Goal: Transaction & Acquisition: Purchase product/service

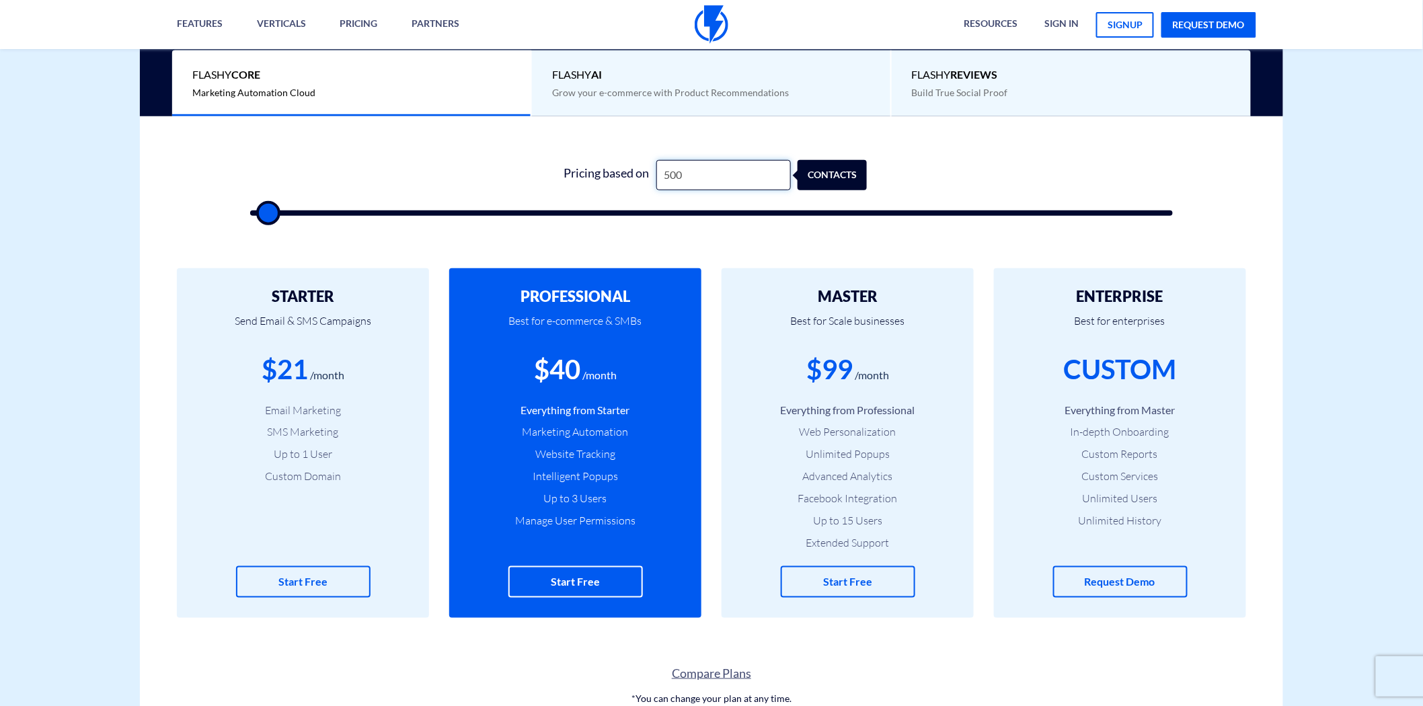
drag, startPoint x: 698, startPoint y: 177, endPoint x: 661, endPoint y: 177, distance: 37.7
click at [661, 177] on input "500" at bounding box center [724, 175] width 135 height 30
drag, startPoint x: 570, startPoint y: 174, endPoint x: 669, endPoint y: 177, distance: 98.9
click at [661, 177] on div "Pricing based on 500 contacts" at bounding box center [711, 175] width 311 height 30
click at [690, 177] on input "500" at bounding box center [724, 175] width 135 height 30
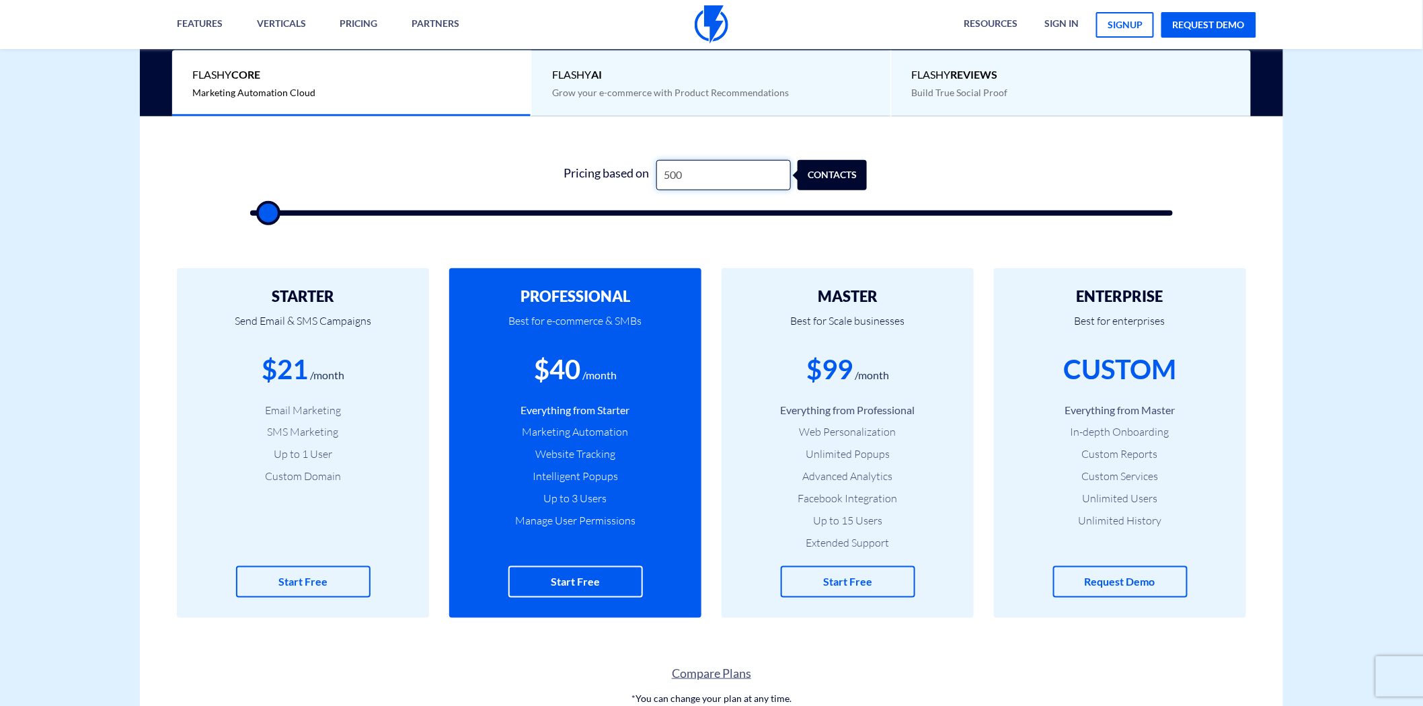
click at [690, 177] on input "500" at bounding box center [724, 175] width 135 height 30
type input "1"
type input "500"
type input "12"
type input "500"
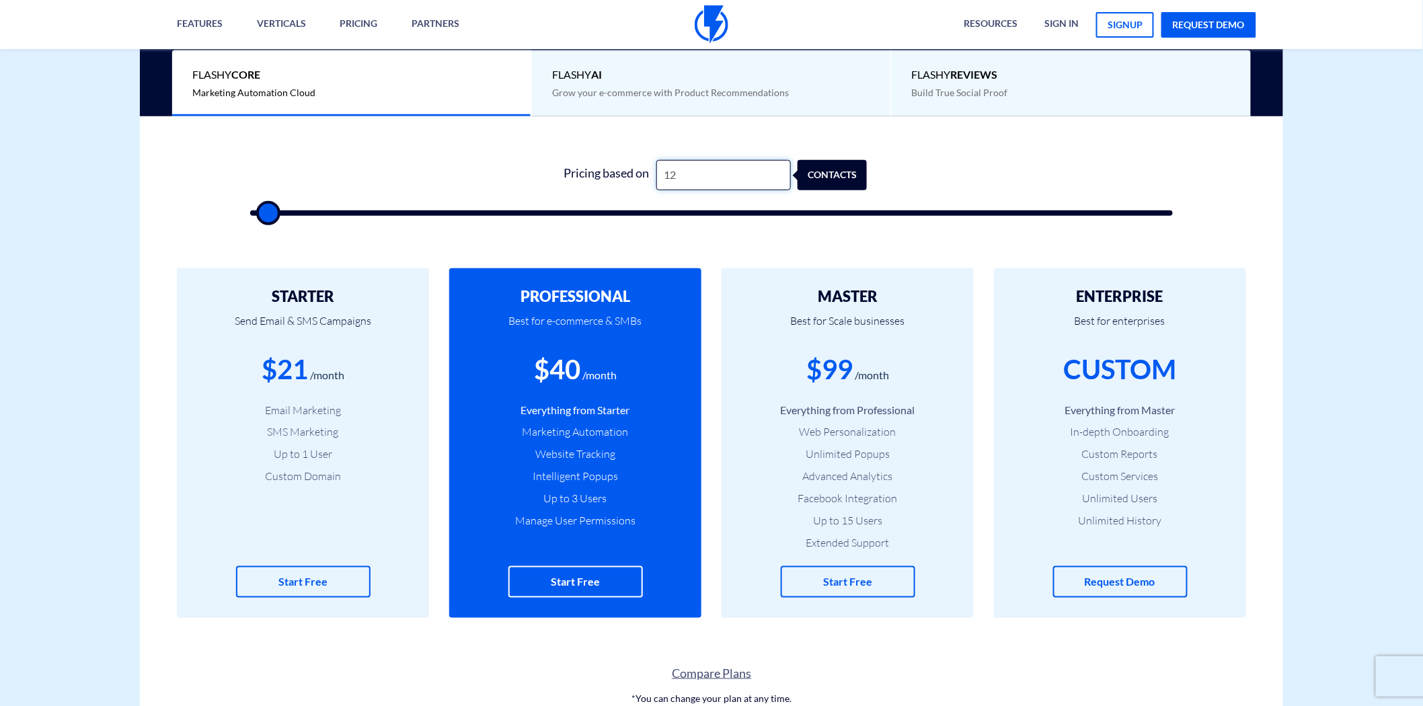
type input "125"
type input "500"
type input "1,250"
type input "1500"
drag, startPoint x: 552, startPoint y: 368, endPoint x: 579, endPoint y: 369, distance: 26.9
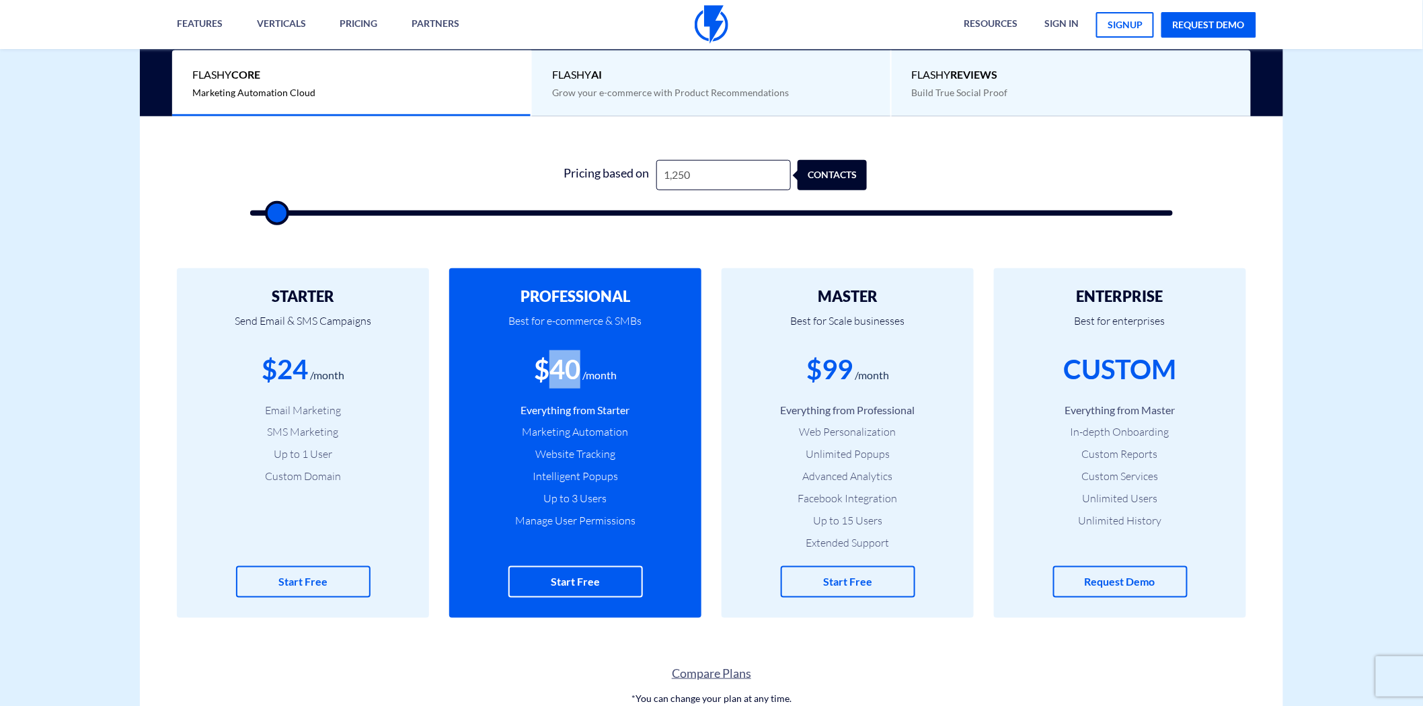
click at [579, 369] on div "$40" at bounding box center [557, 369] width 46 height 38
click at [679, 174] on input "1,250" at bounding box center [724, 175] width 135 height 30
type input "2"
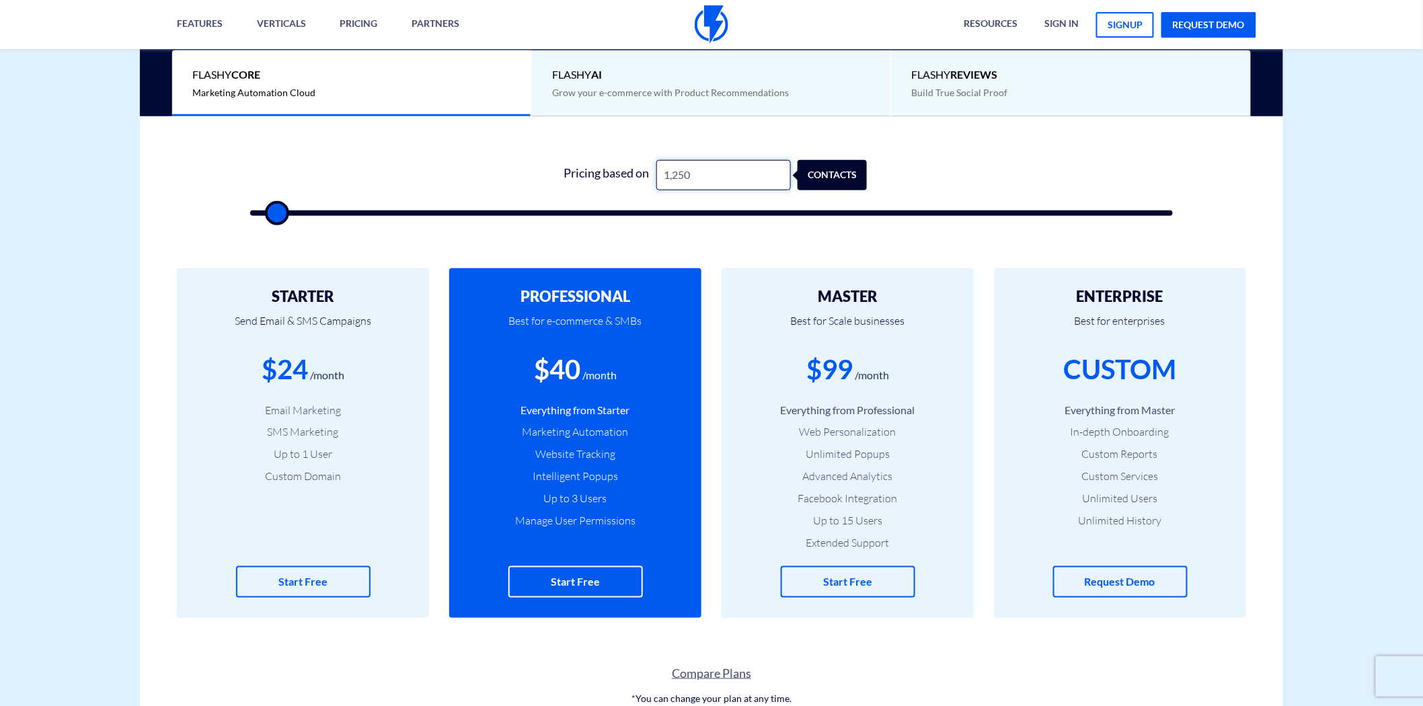
type input "500"
type input "20"
type input "500"
type input "200"
type input "500"
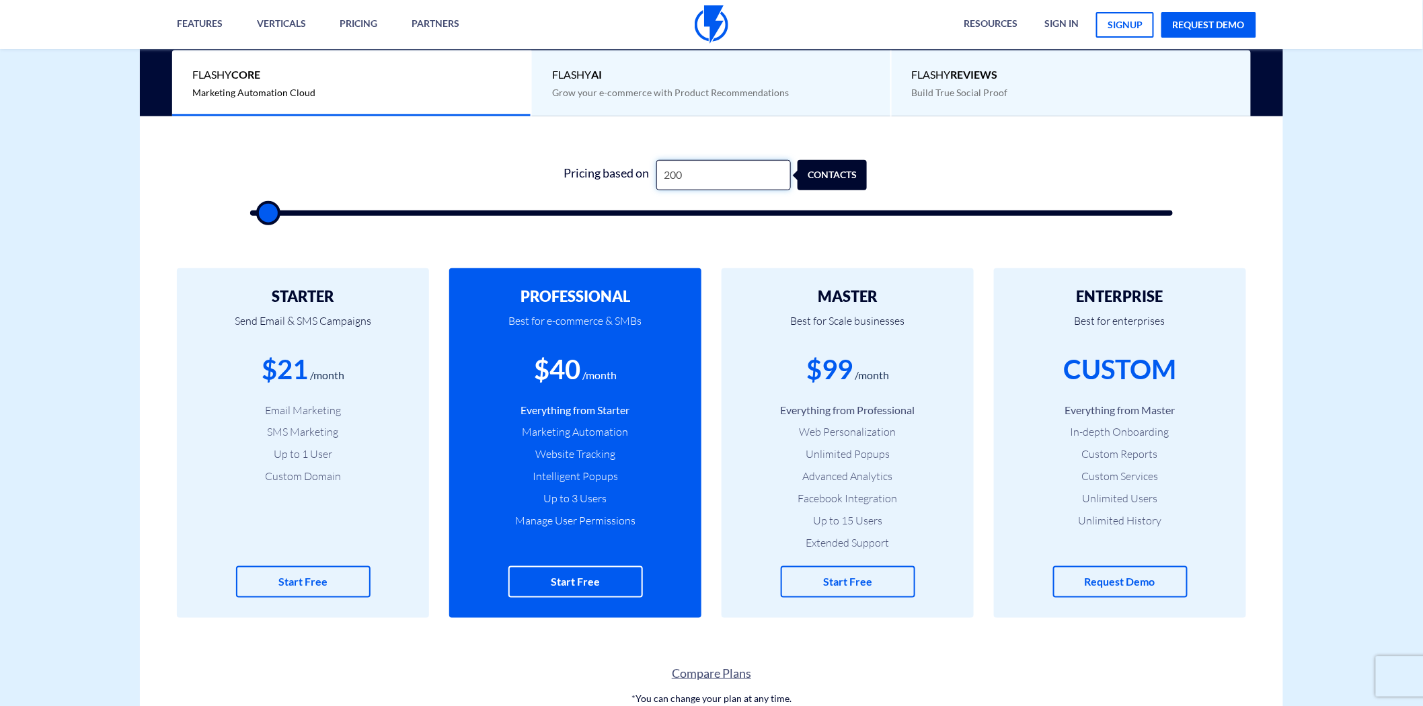
type input "2,000"
type input "2000"
drag, startPoint x: 815, startPoint y: 371, endPoint x: 851, endPoint y: 369, distance: 36.4
click at [851, 369] on div "$99" at bounding box center [830, 369] width 46 height 38
drag, startPoint x: 663, startPoint y: 175, endPoint x: 690, endPoint y: 175, distance: 27.6
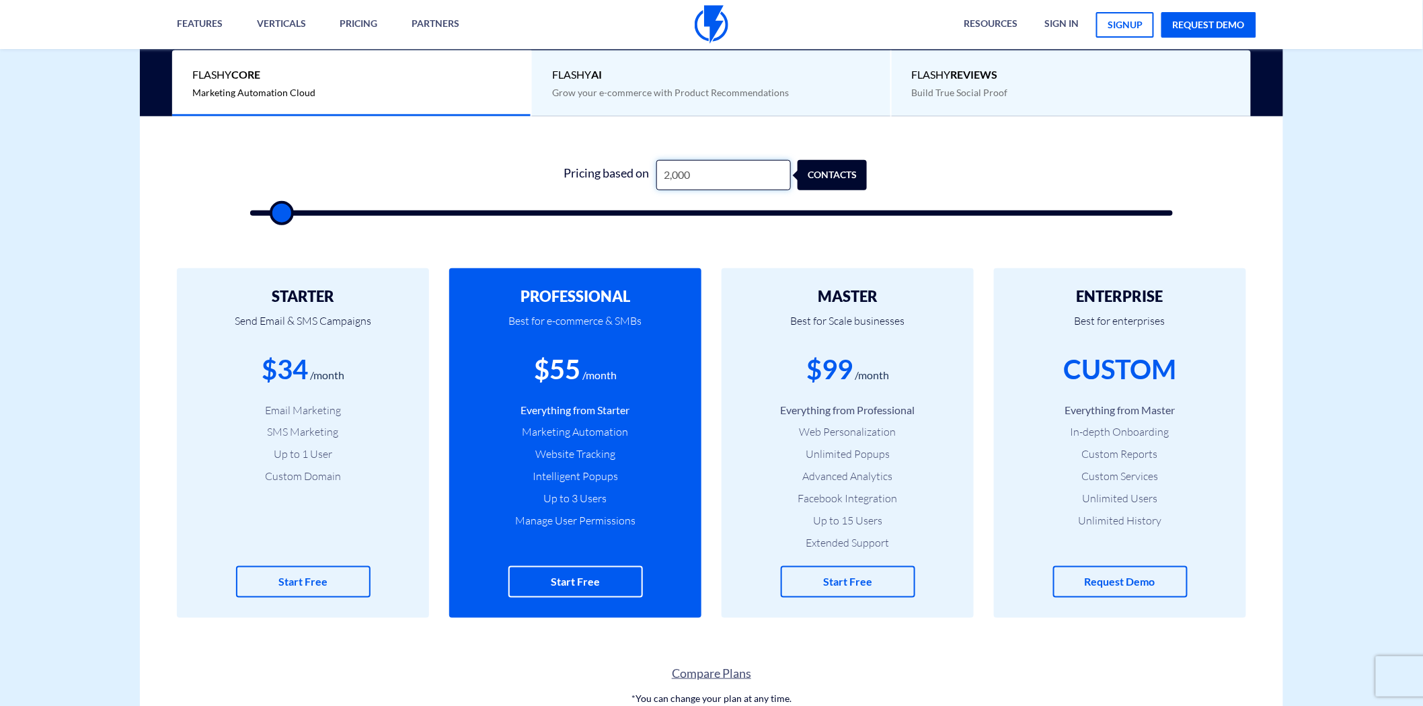
click at [690, 175] on input "2,000" at bounding box center [724, 175] width 135 height 30
type input "1"
type input "500"
type input "12"
type input "500"
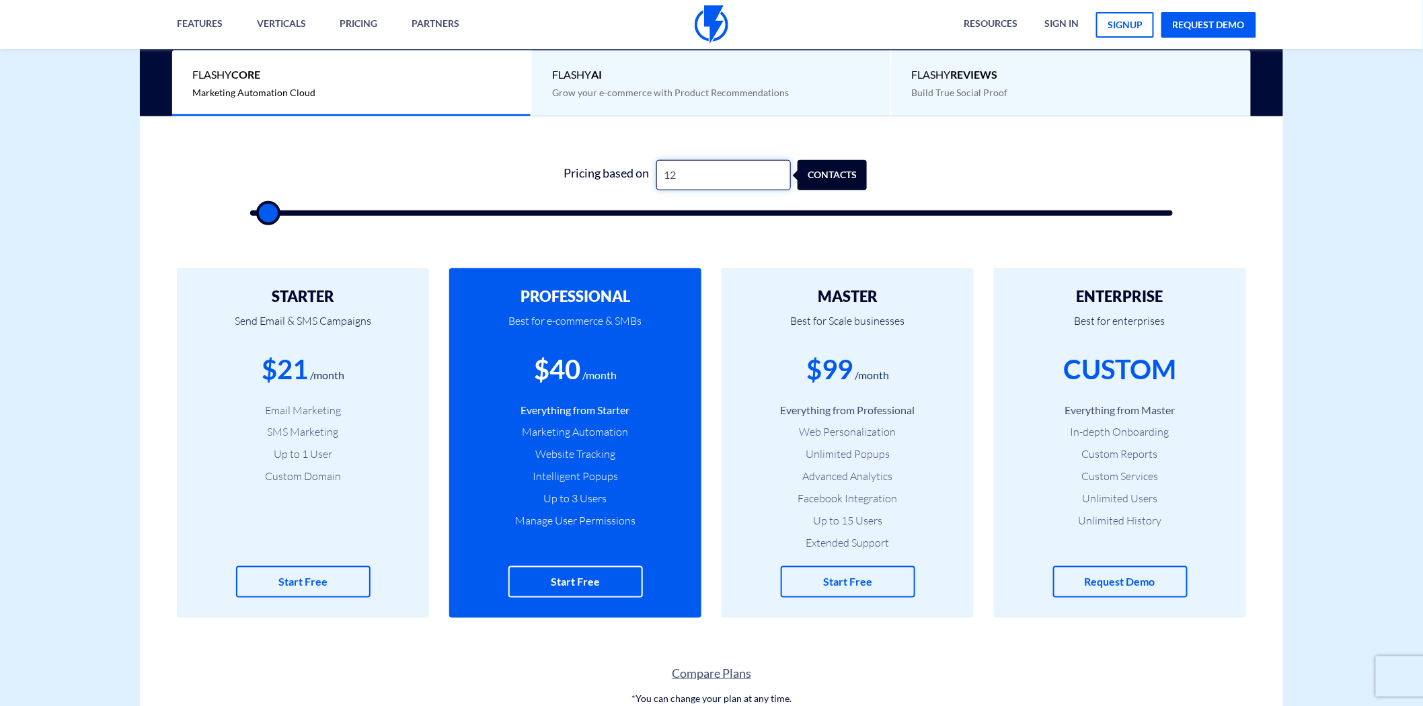
type input "125"
type input "500"
type input "1,250"
type input "1500"
click at [687, 176] on input "1,250" at bounding box center [724, 175] width 135 height 30
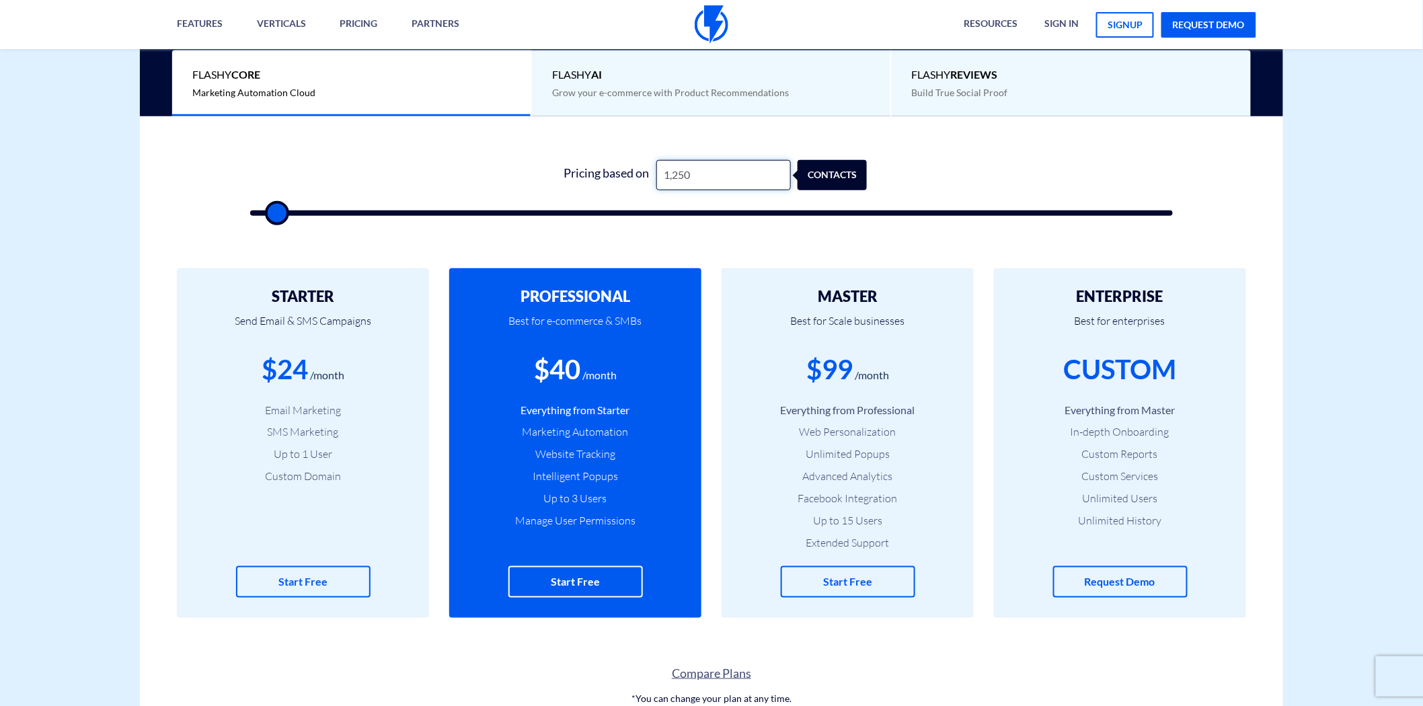
type input "1,251"
type input "1500"
drag, startPoint x: 568, startPoint y: 372, endPoint x: 578, endPoint y: 372, distance: 10.1
click at [578, 372] on div "$41" at bounding box center [557, 369] width 46 height 38
click at [687, 174] on input "1,251" at bounding box center [724, 175] width 135 height 30
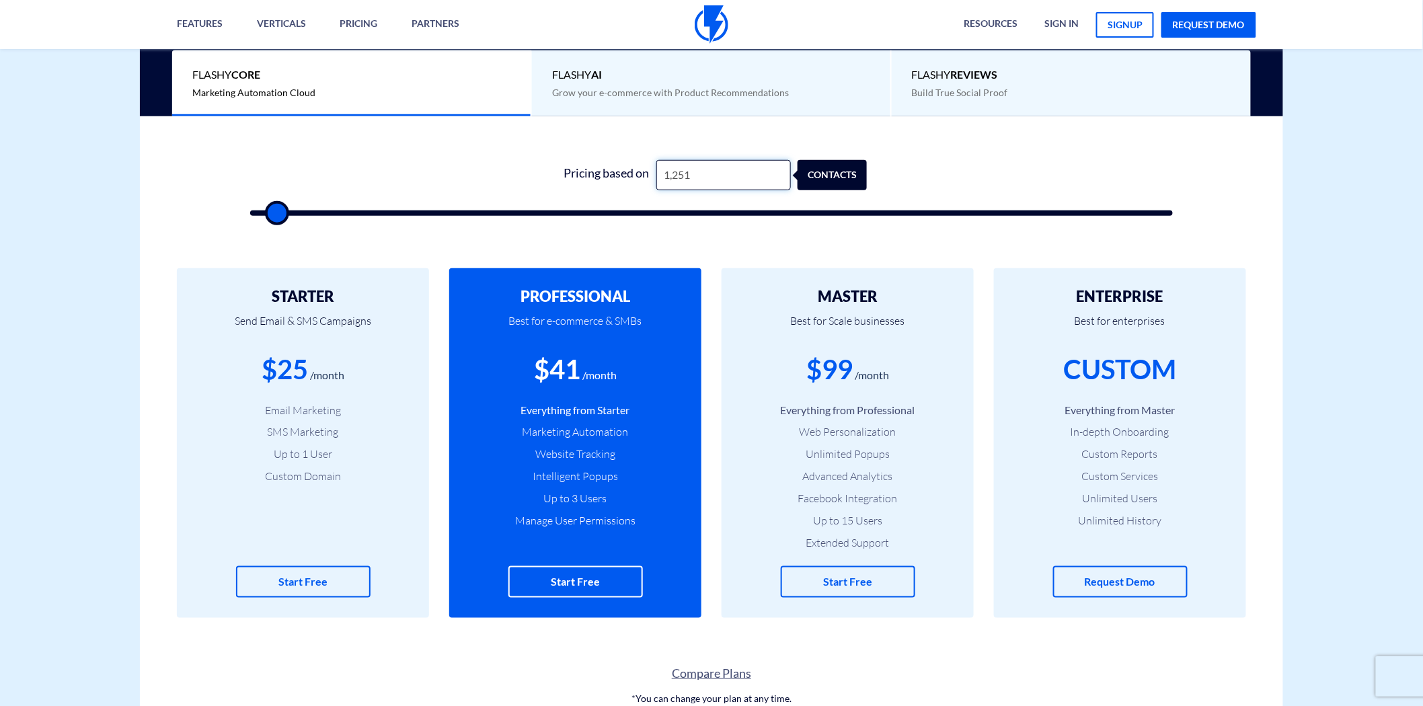
click at [687, 174] on input "1,251" at bounding box center [724, 175] width 135 height 30
type input "2,000"
type input "2000"
type input "3,000"
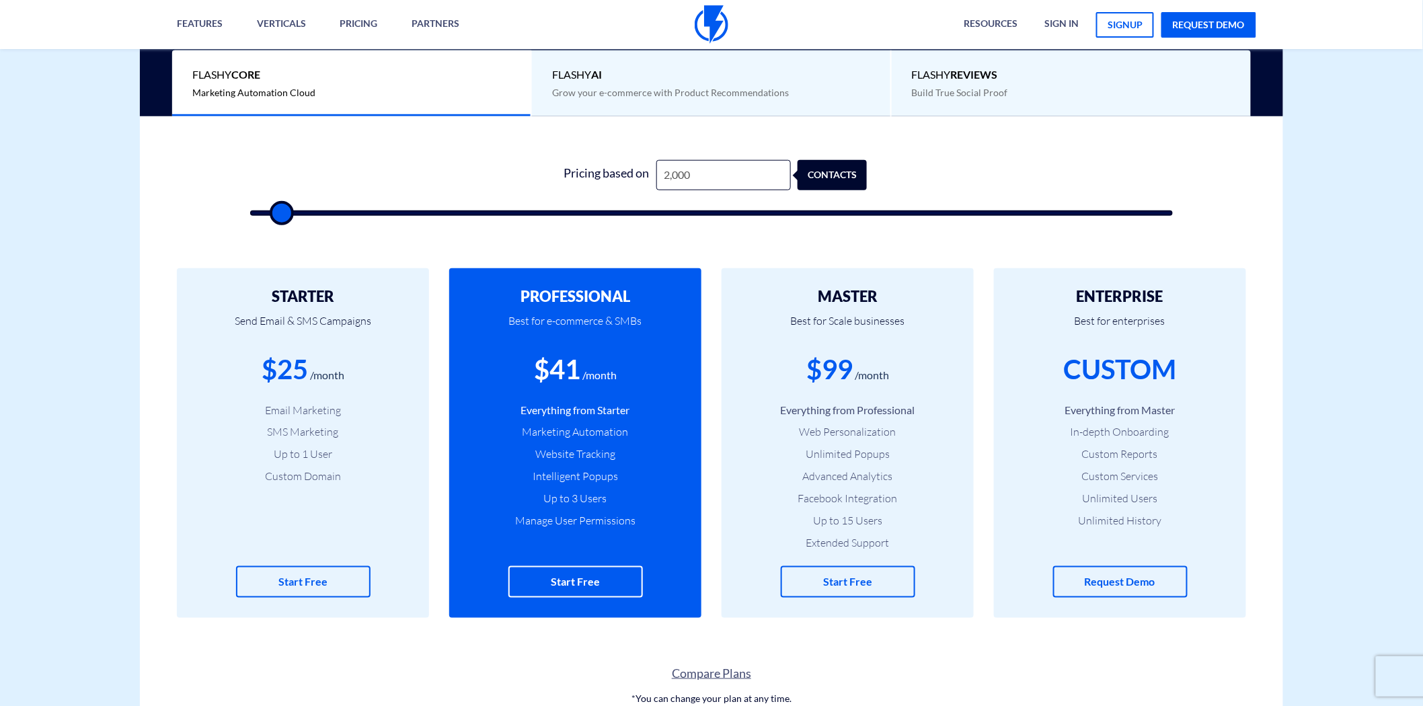
type input "3000"
type input "4,000"
type input "4000"
type input "11,000"
type input "11000"
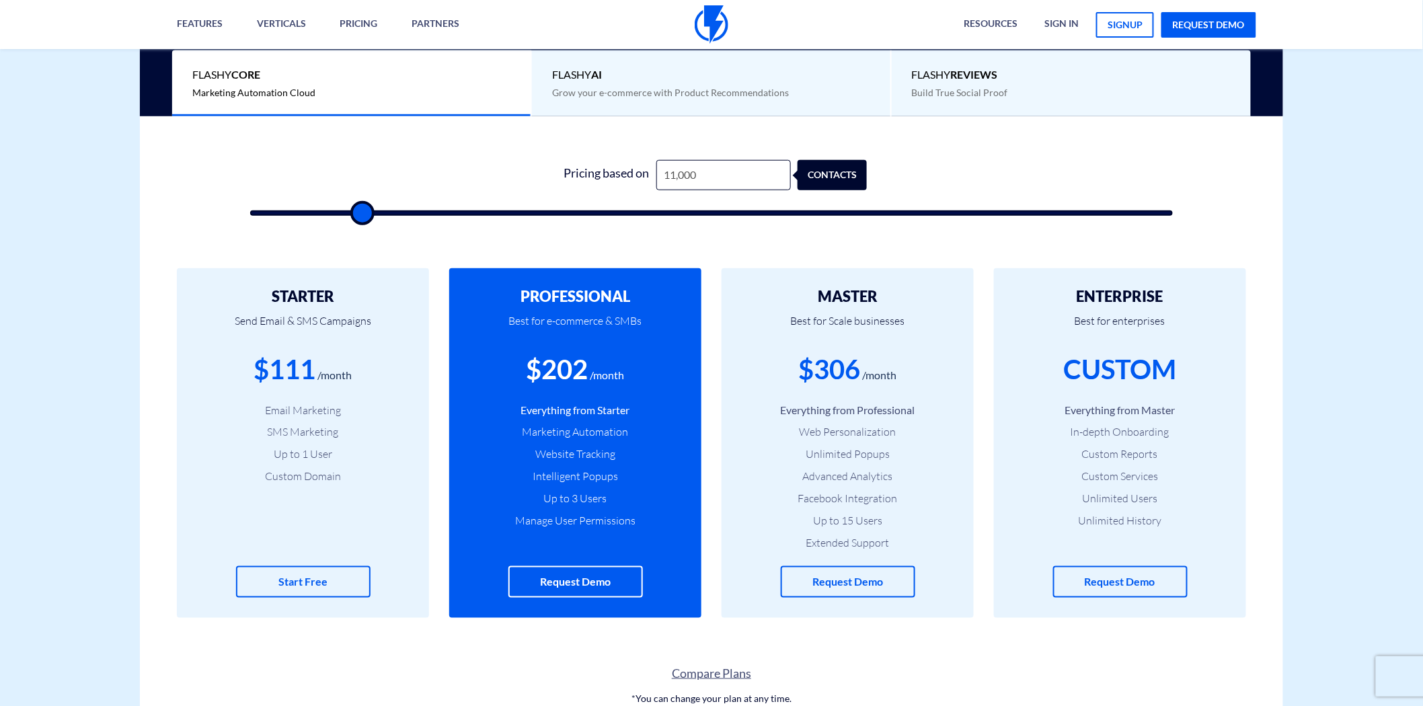
type input "13,500"
type input "13500"
type input "20,000"
type input "20000"
type input "21,000"
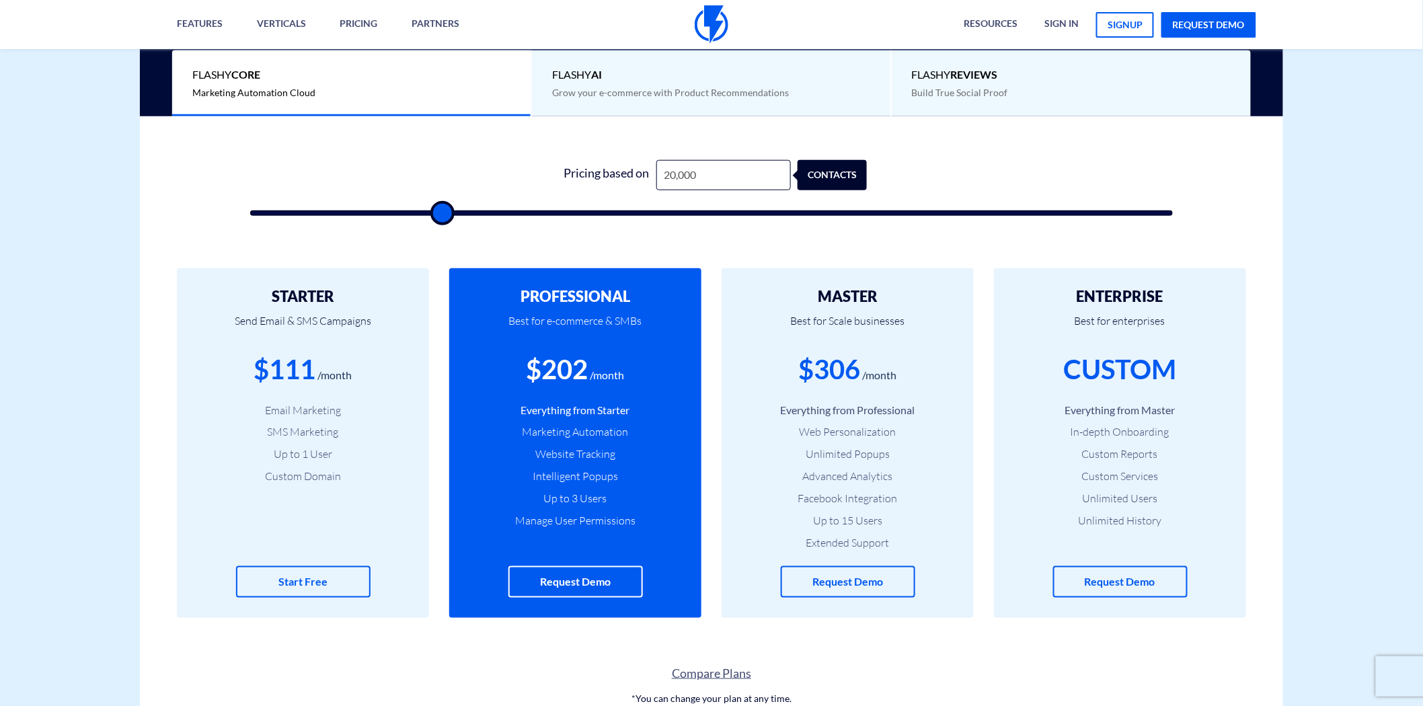
type input "21000"
type input "22,000"
type input "22000"
type input "23,000"
type input "23000"
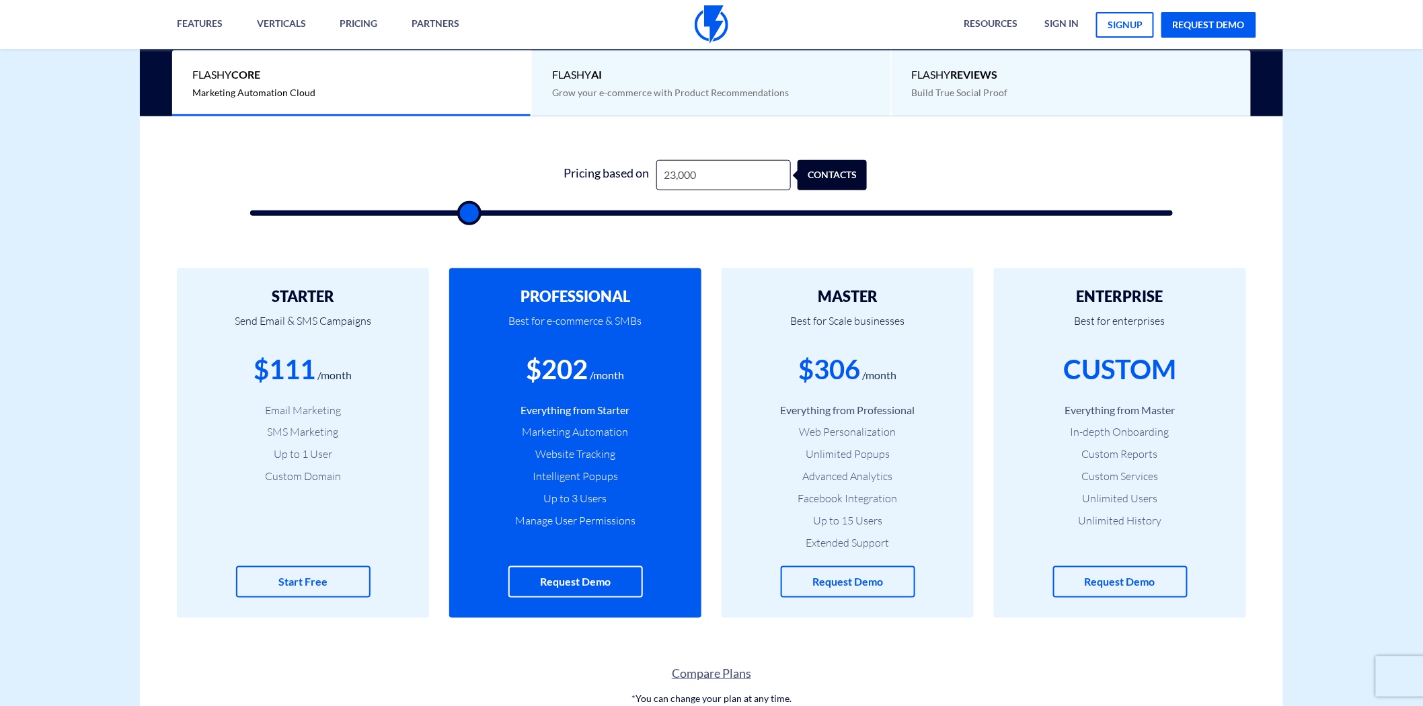
type input "27,500"
type input "27500"
type input "28,000"
type input "28000"
type input "29,000"
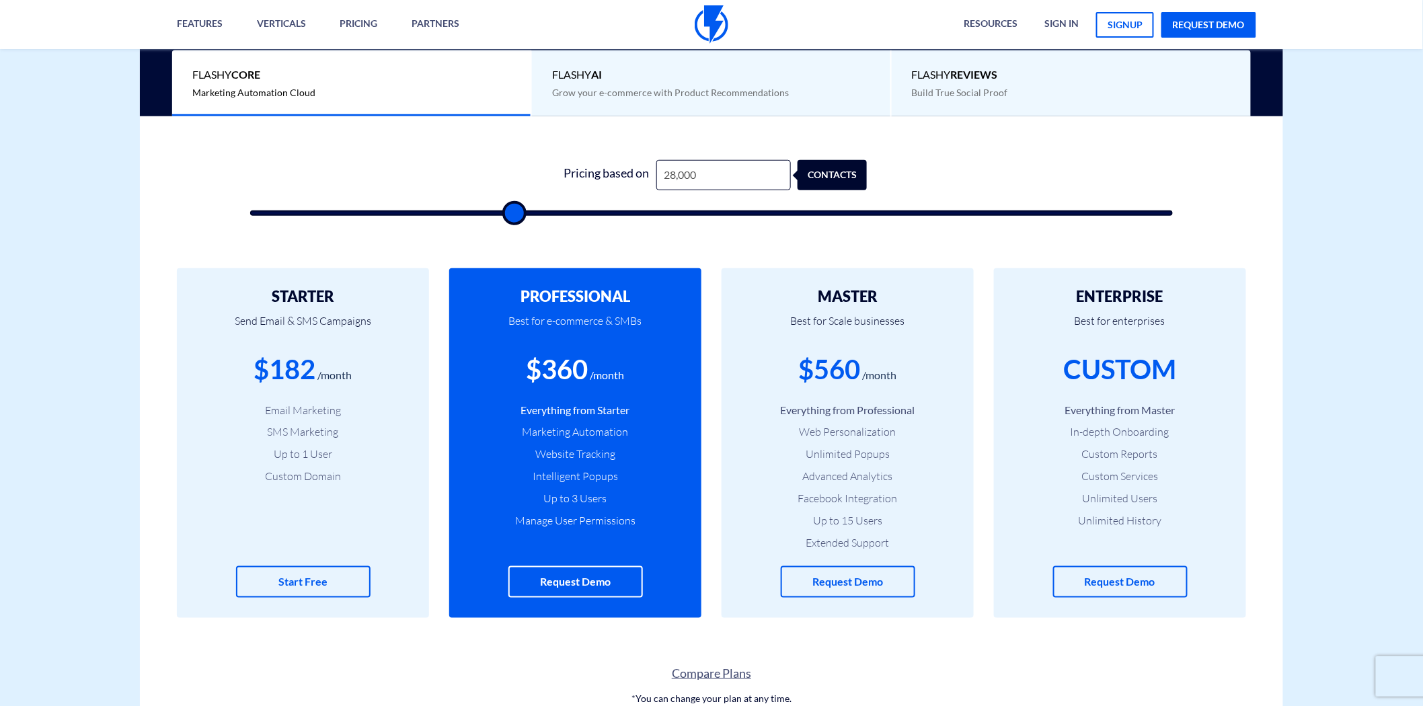
type input "29000"
type input "30,000"
type input "30000"
type input "31,000"
type input "31000"
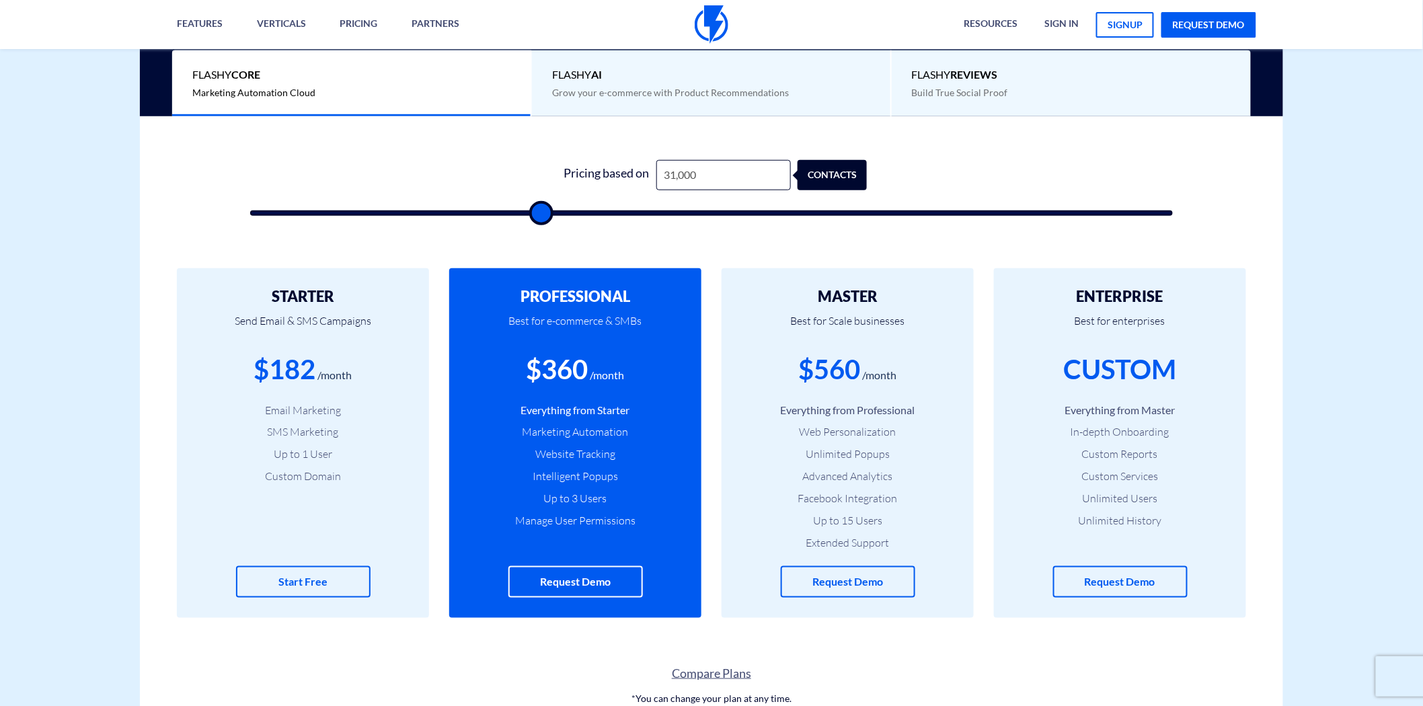
type input "31,500"
type input "31500"
type input "32,500"
type input "32500"
type input "33,000"
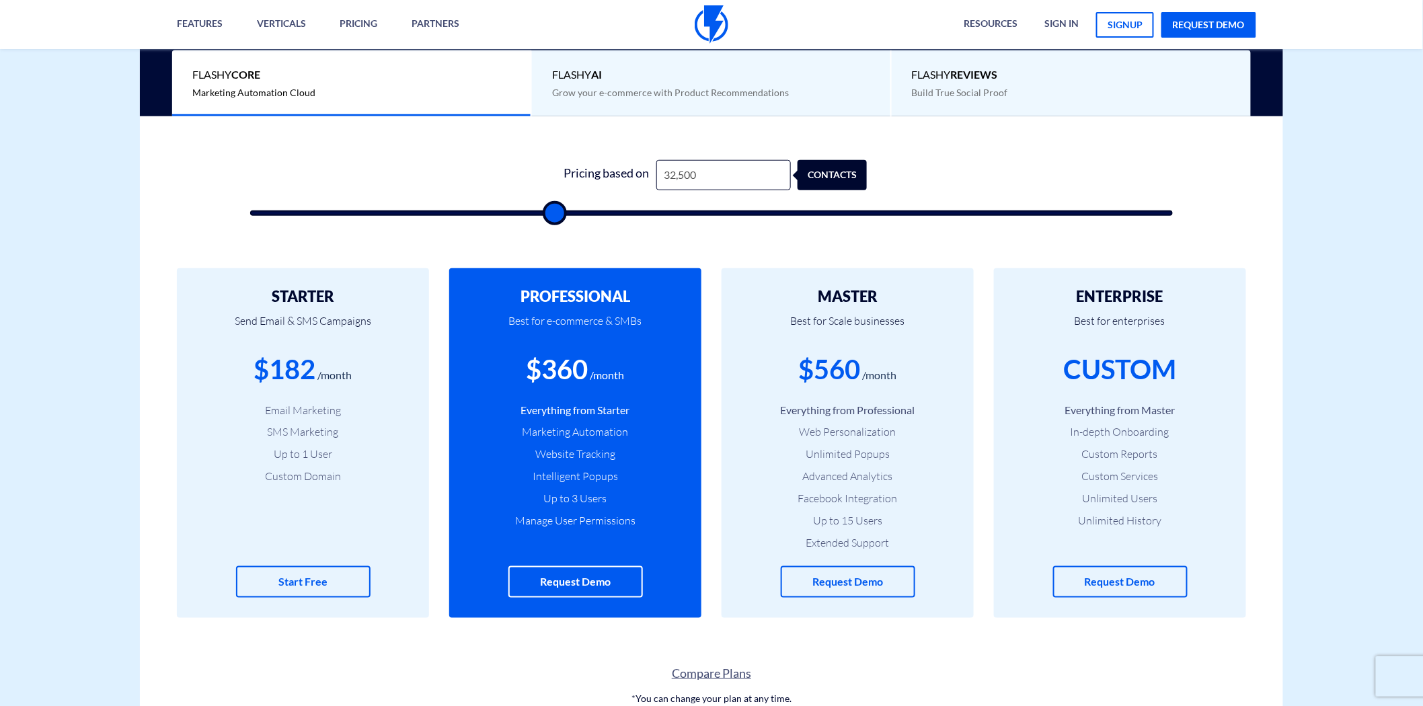
type input "33000"
type input "34,500"
type input "34500"
type input "35,000"
type input "35000"
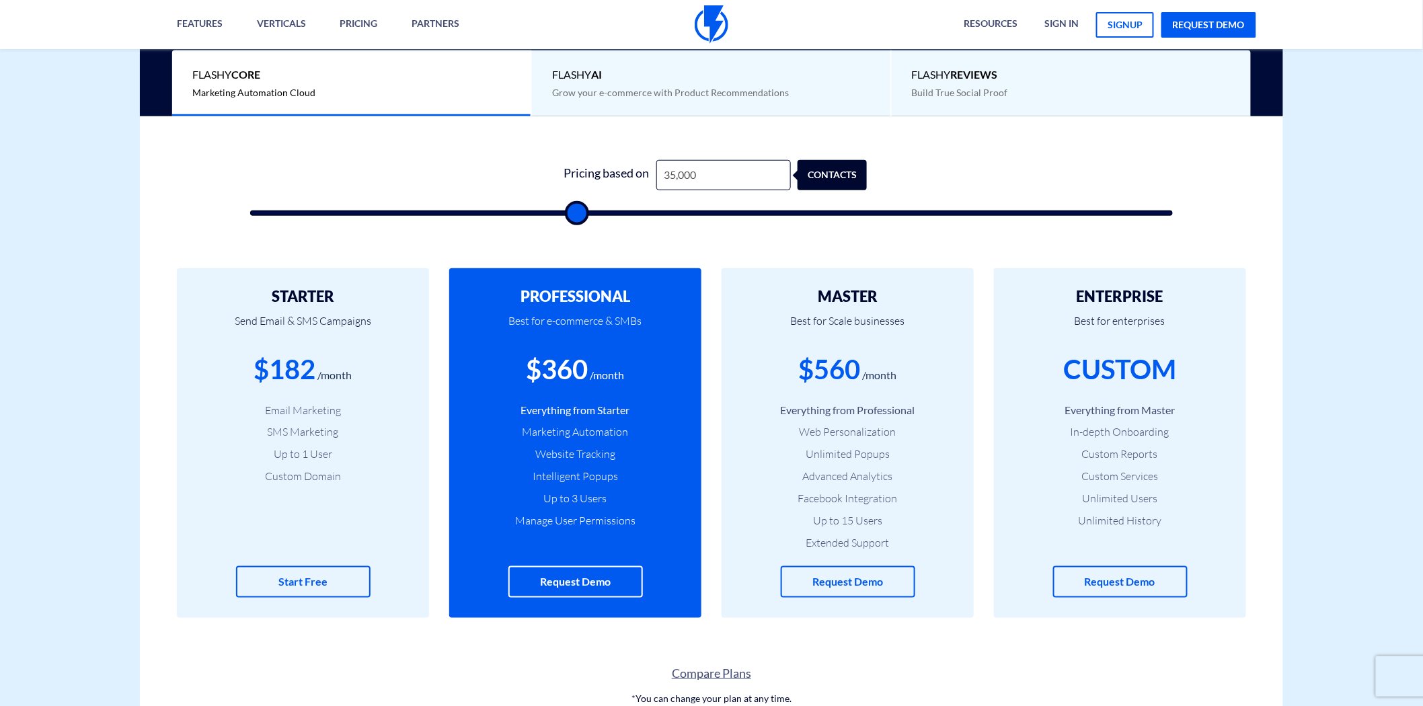
type input "37,500"
type input "37500"
type input "40,500"
type input "40500"
type input "41,500"
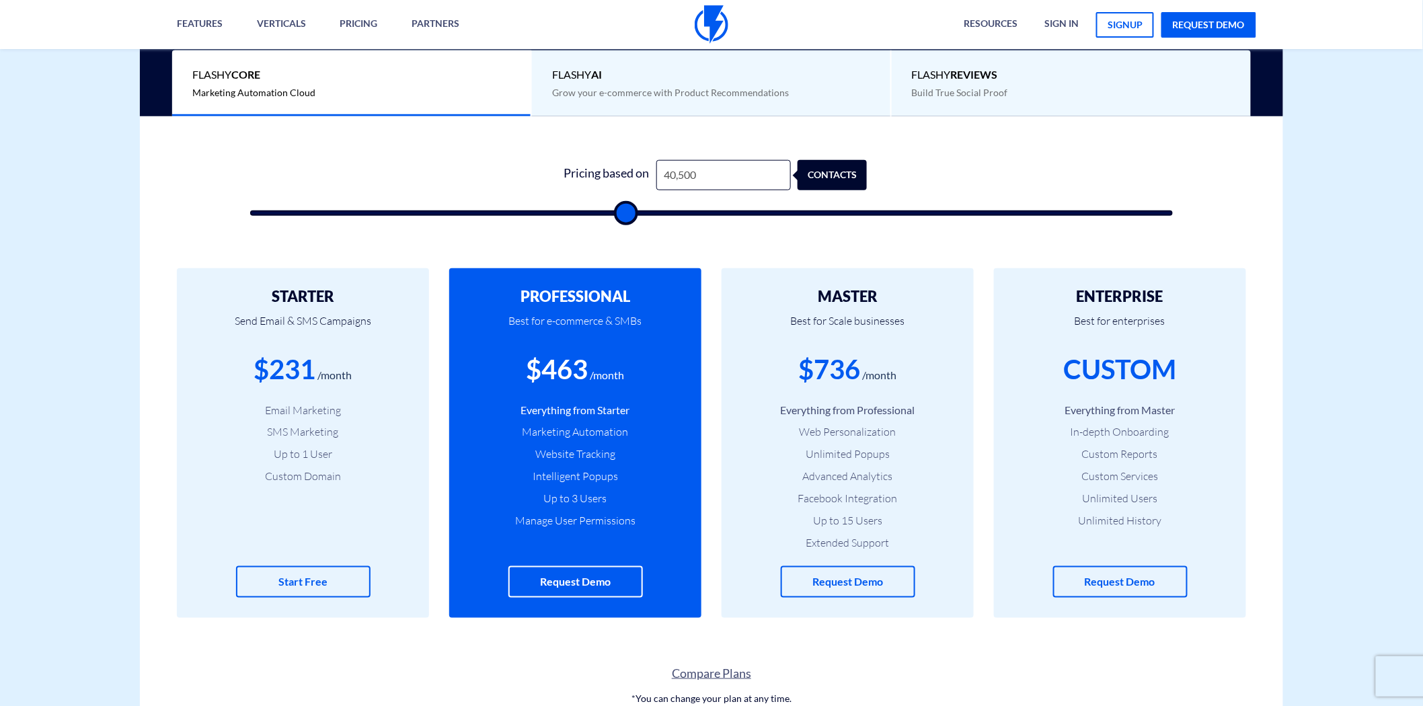
type input "41500"
type input "43,000"
type input "43000"
type input "44,000"
type input "44000"
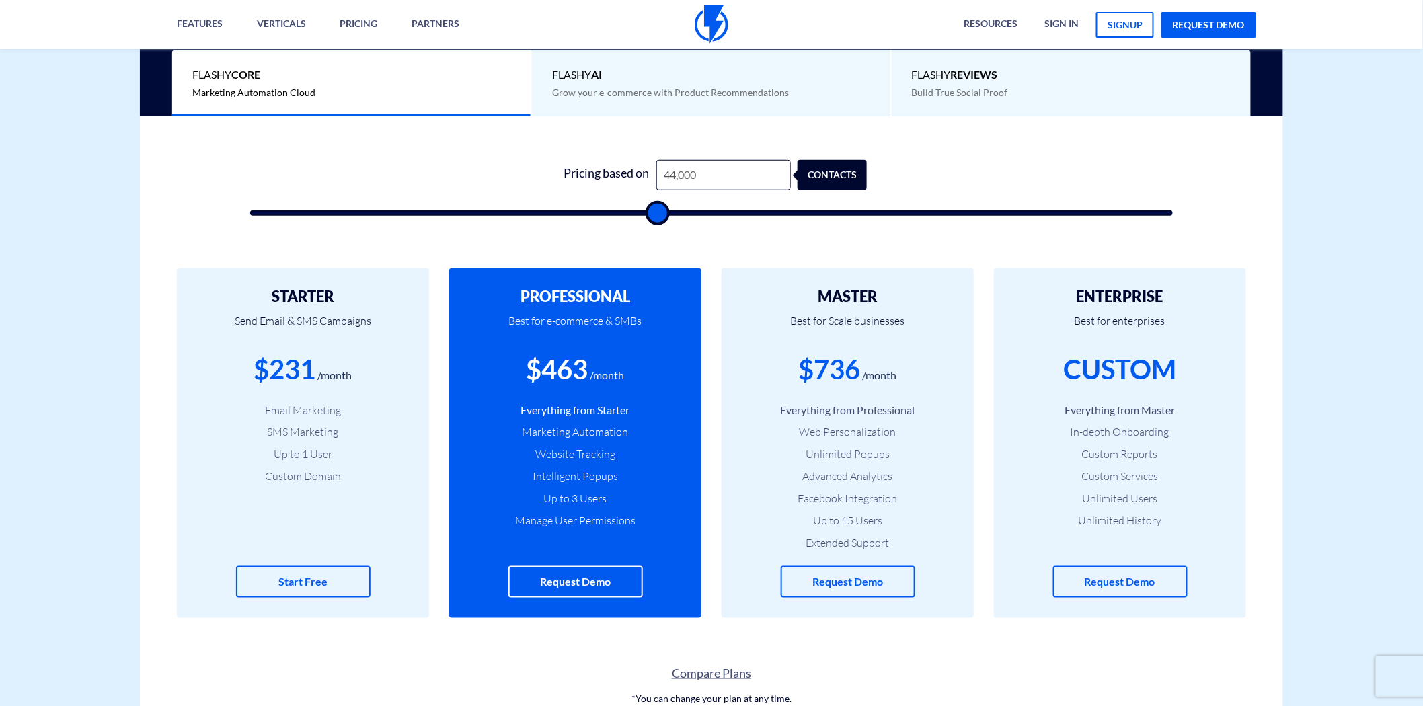
type input "45,000"
type input "45000"
type input "48,000"
type input "48000"
type input "49,500"
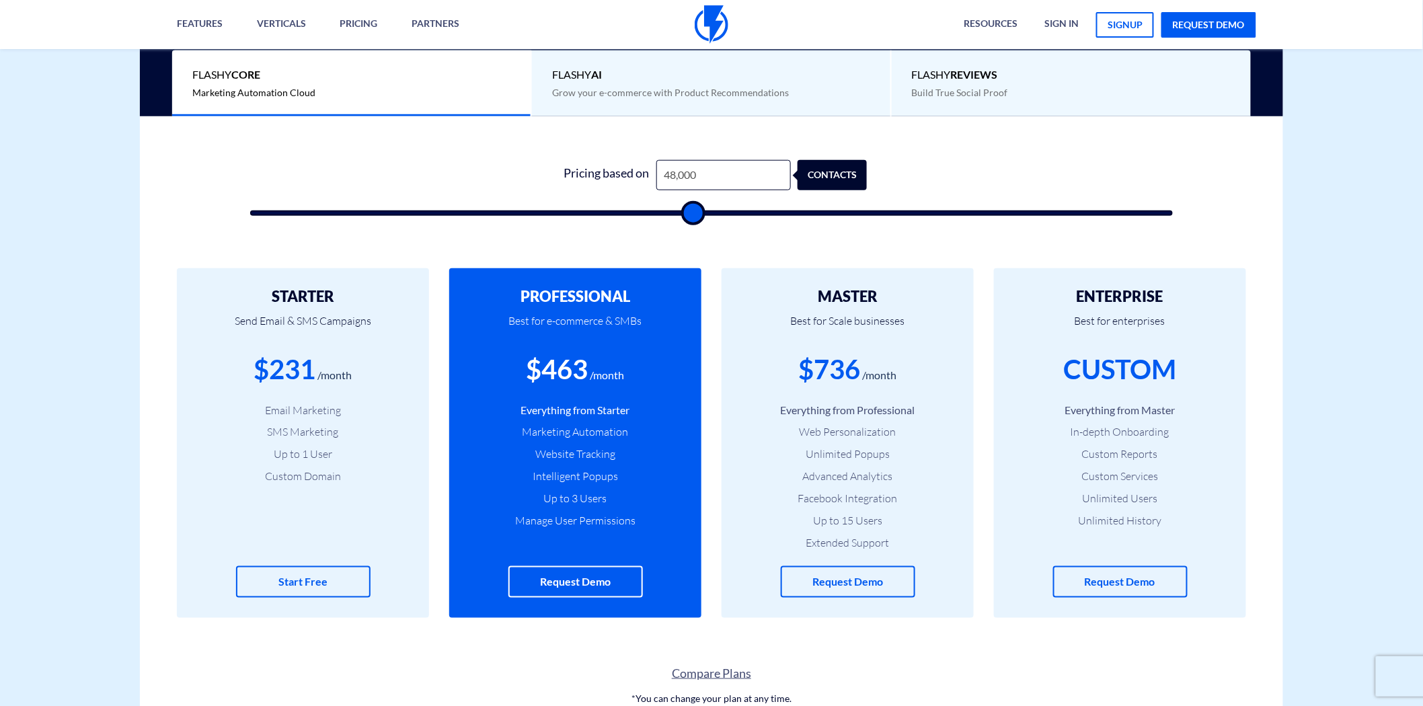
type input "49500"
type input "50,500"
type input "50500"
type input "52,000"
type input "52000"
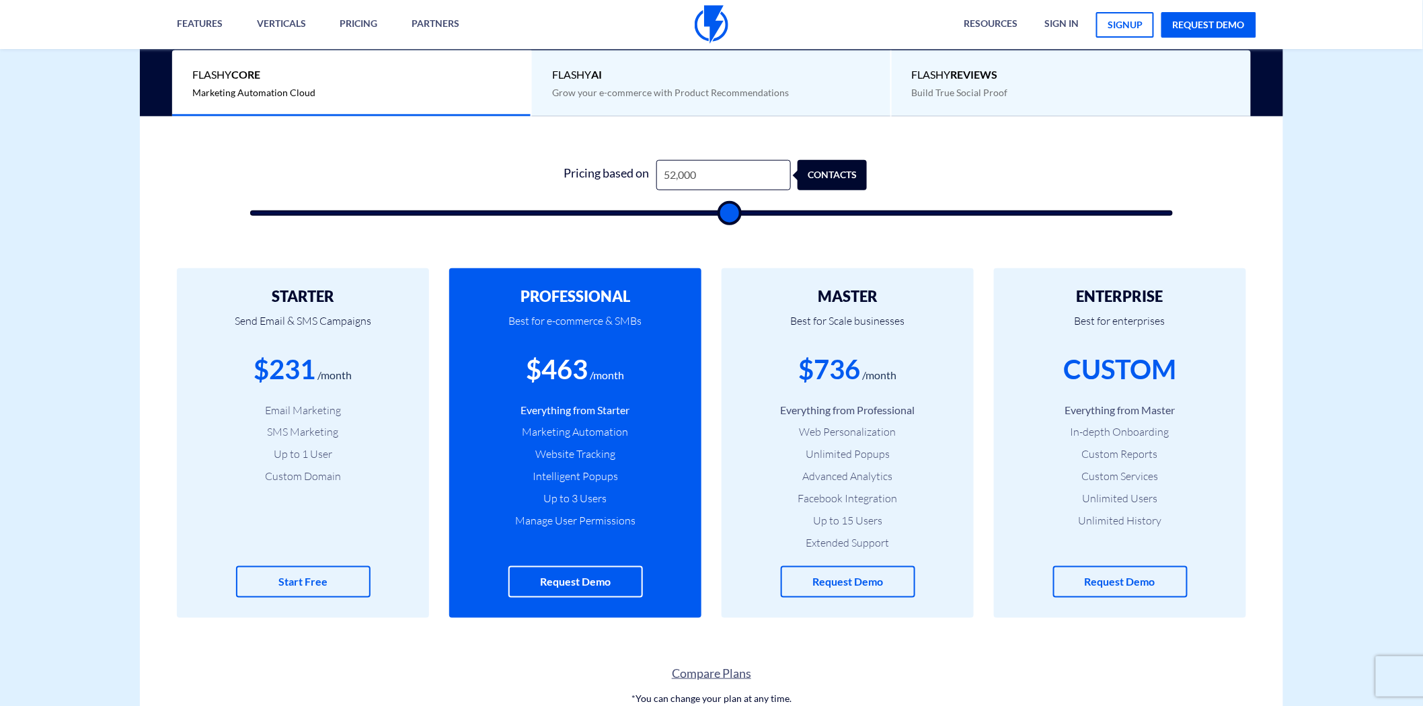
type input "53,500"
type input "53500"
type input "58,000"
type input "58000"
type input "59,000"
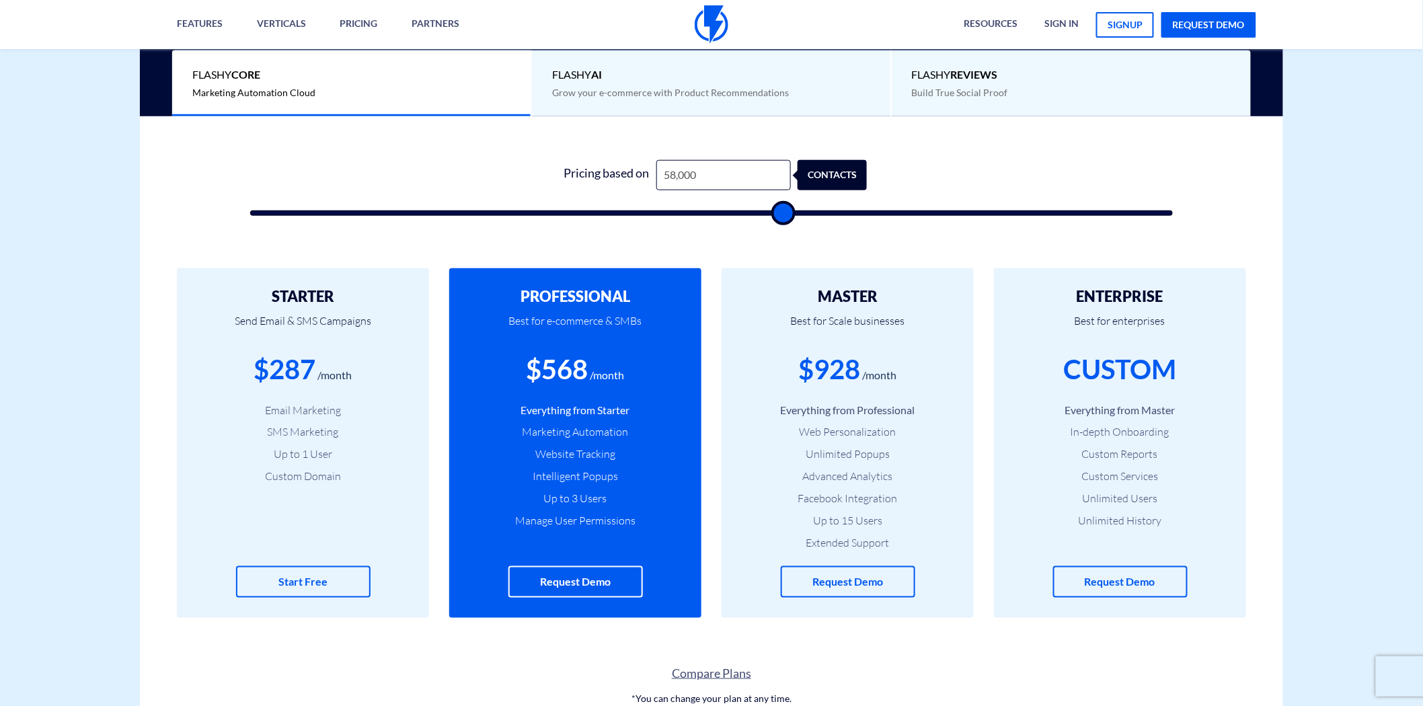
type input "59000"
type input "60,000"
type input "60000"
type input "61,500"
type input "61500"
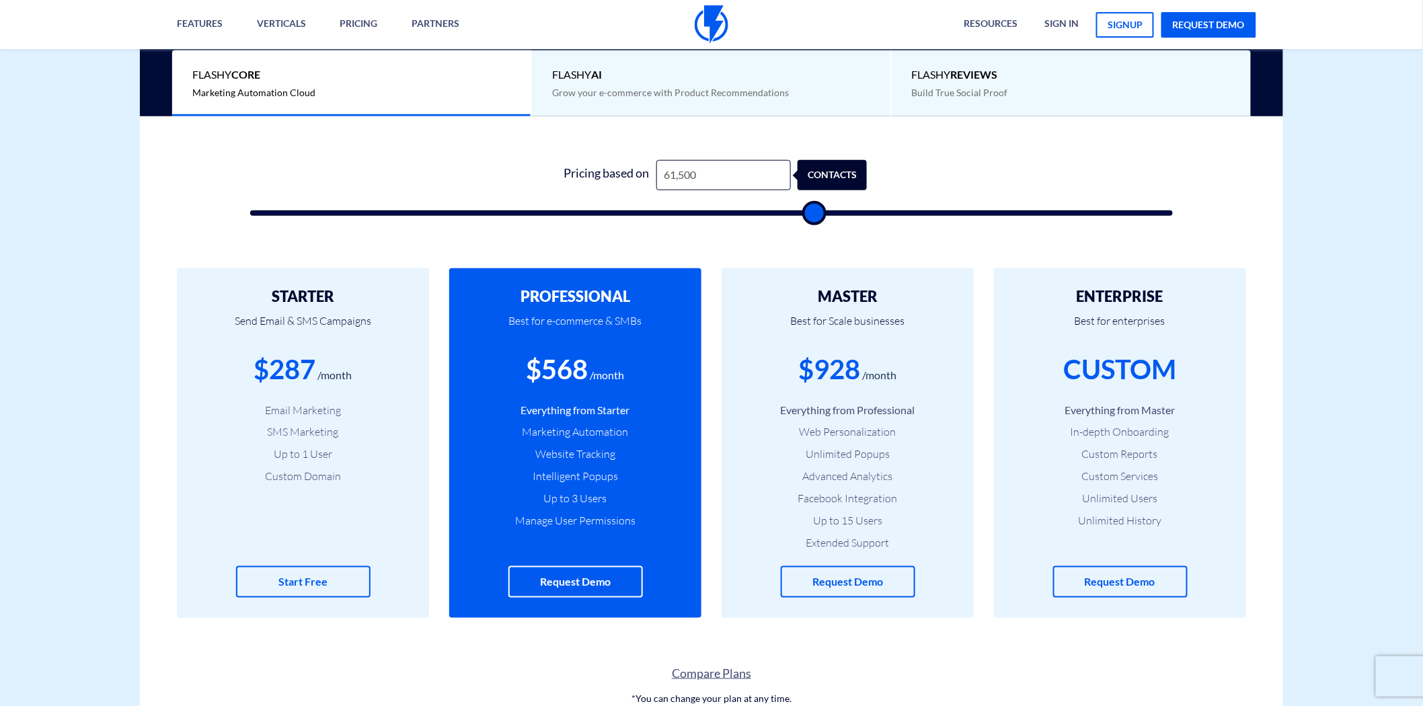
type input "63,000"
type input "63000"
type input "64,500"
type input "64500"
type input "68,500"
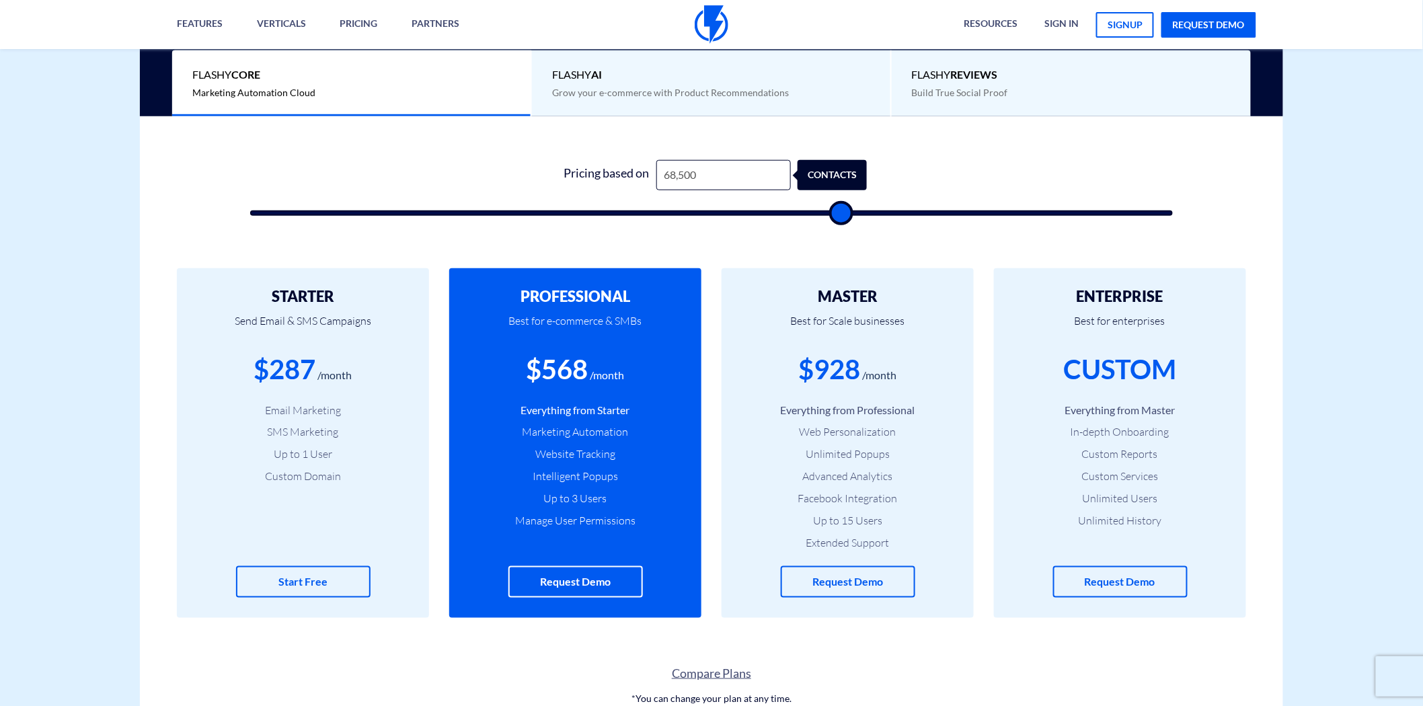
type input "68500"
type input "69,000"
type input "69000"
type input "70,500"
type input "70500"
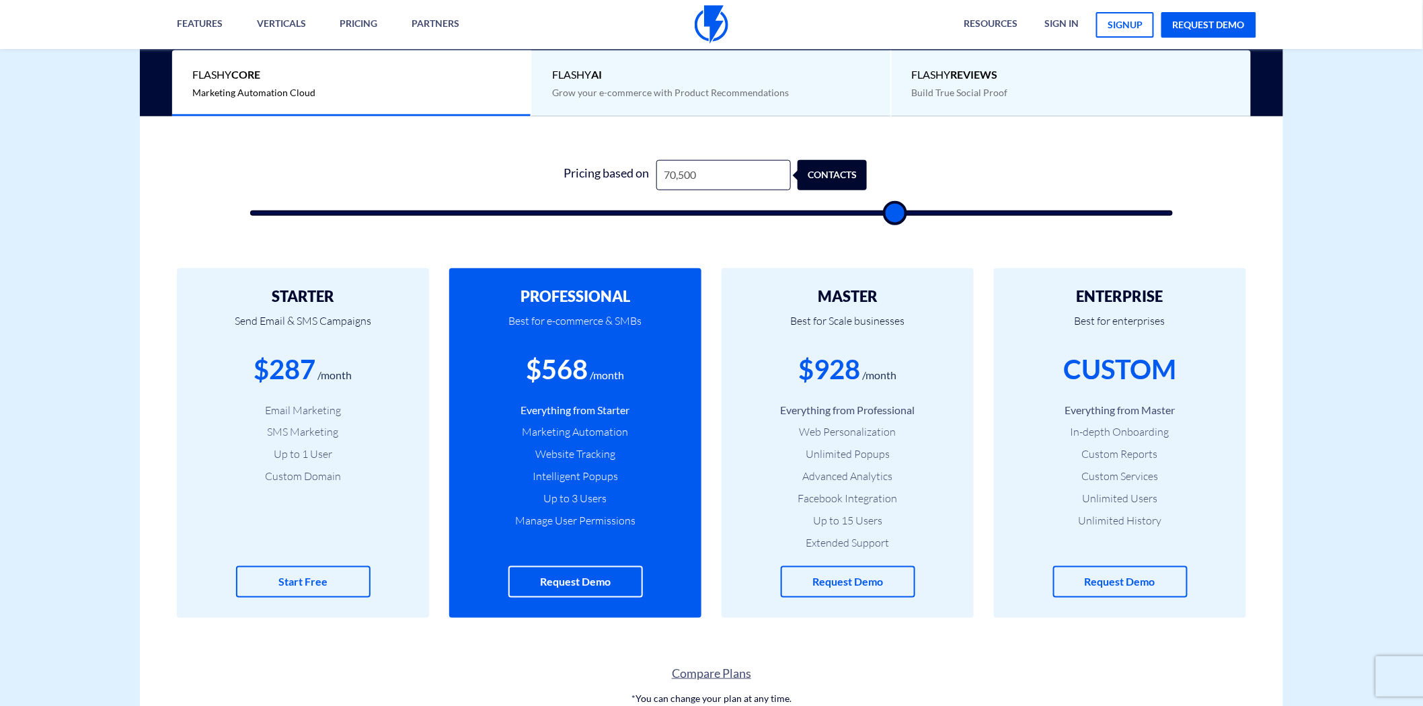
type input "71,000"
type input "71000"
type input "71,500"
type input "71500"
type input "73,000"
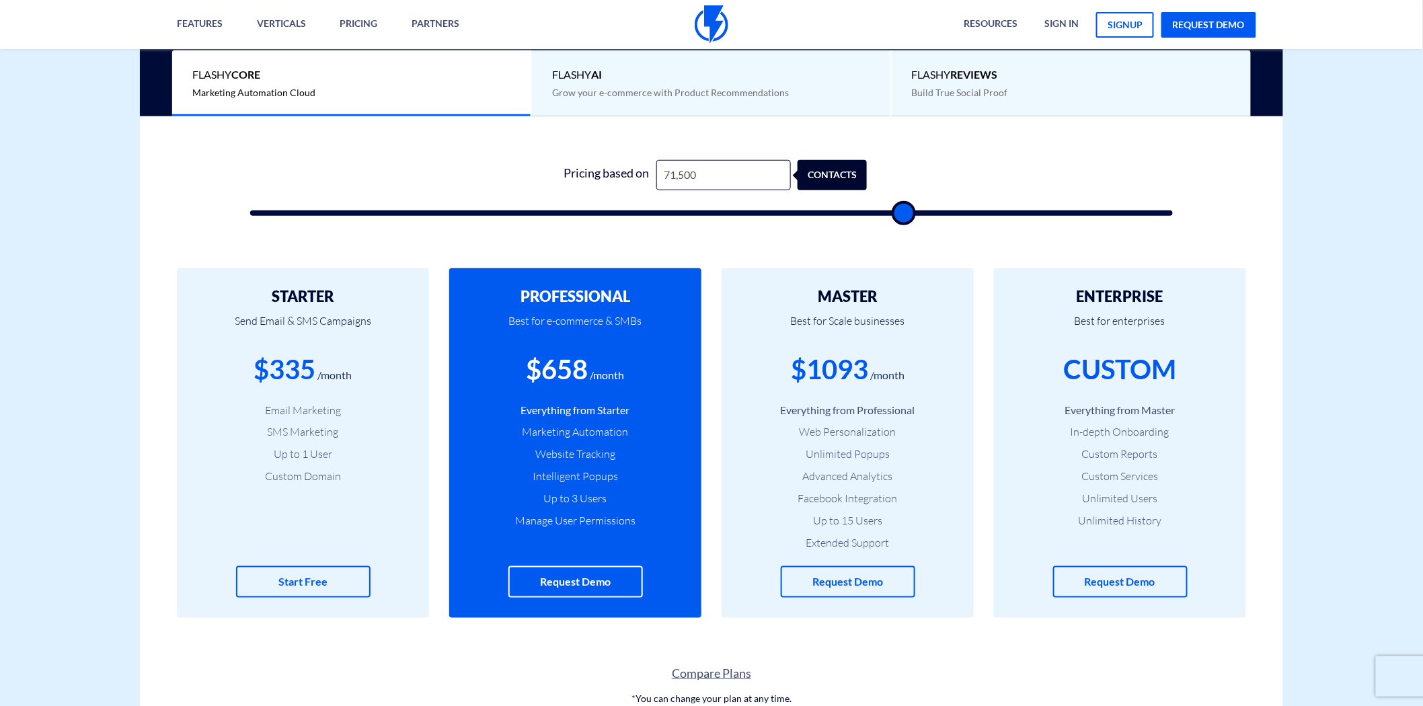
type input "73000"
type input "73,500"
type input "73500"
type input "74,000"
type input "74000"
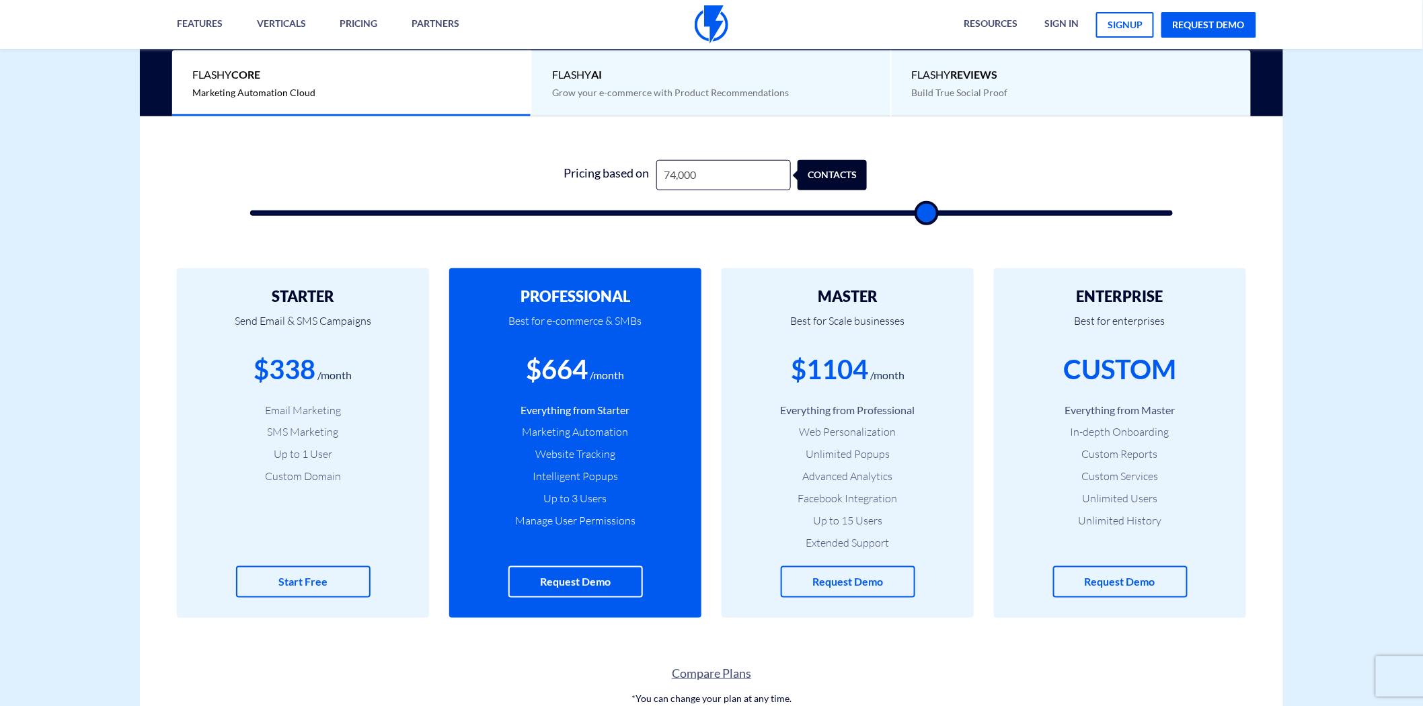
type input "73,500"
type input "73500"
type input "73,000"
type input "73000"
type input "72,500"
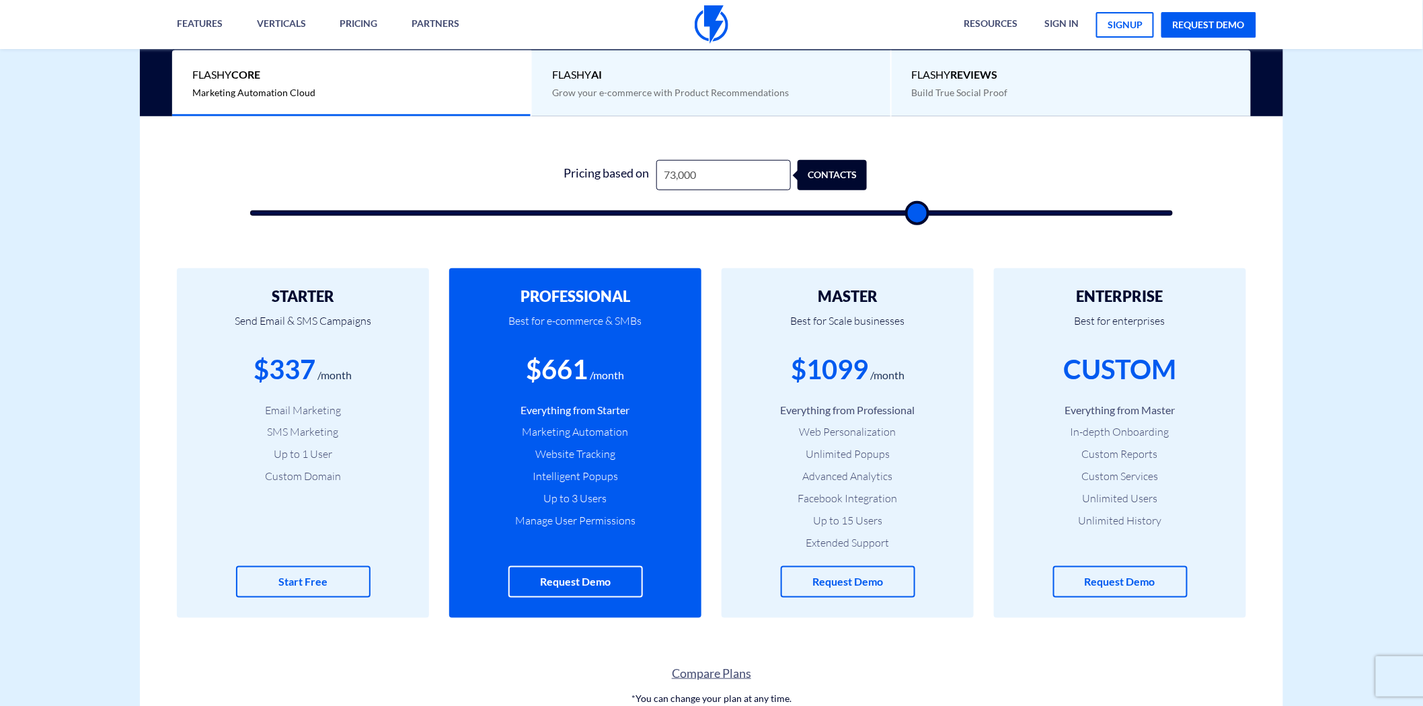
type input "72500"
type input "70,000"
type input "70000"
type input "69,500"
type input "69500"
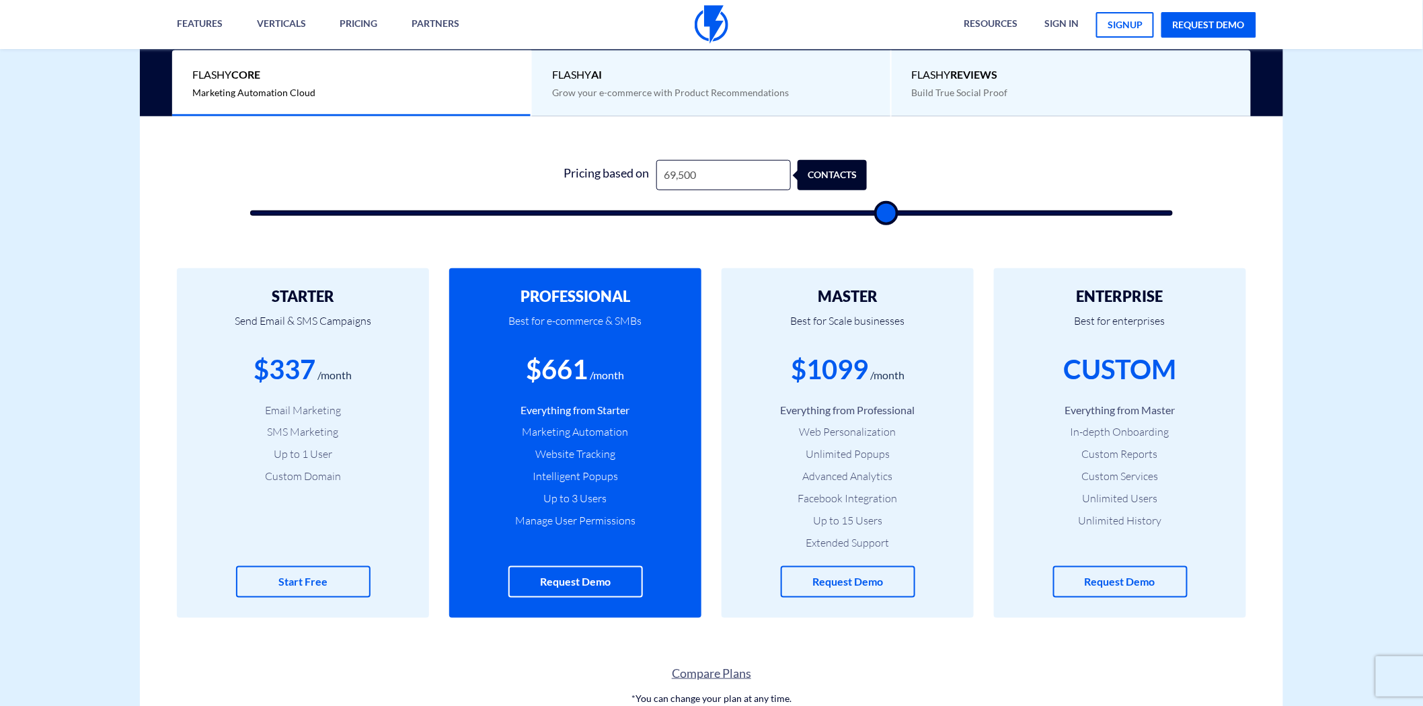
type input "69,000"
type input "69000"
type input "67,000"
type input "67000"
type input "66,000"
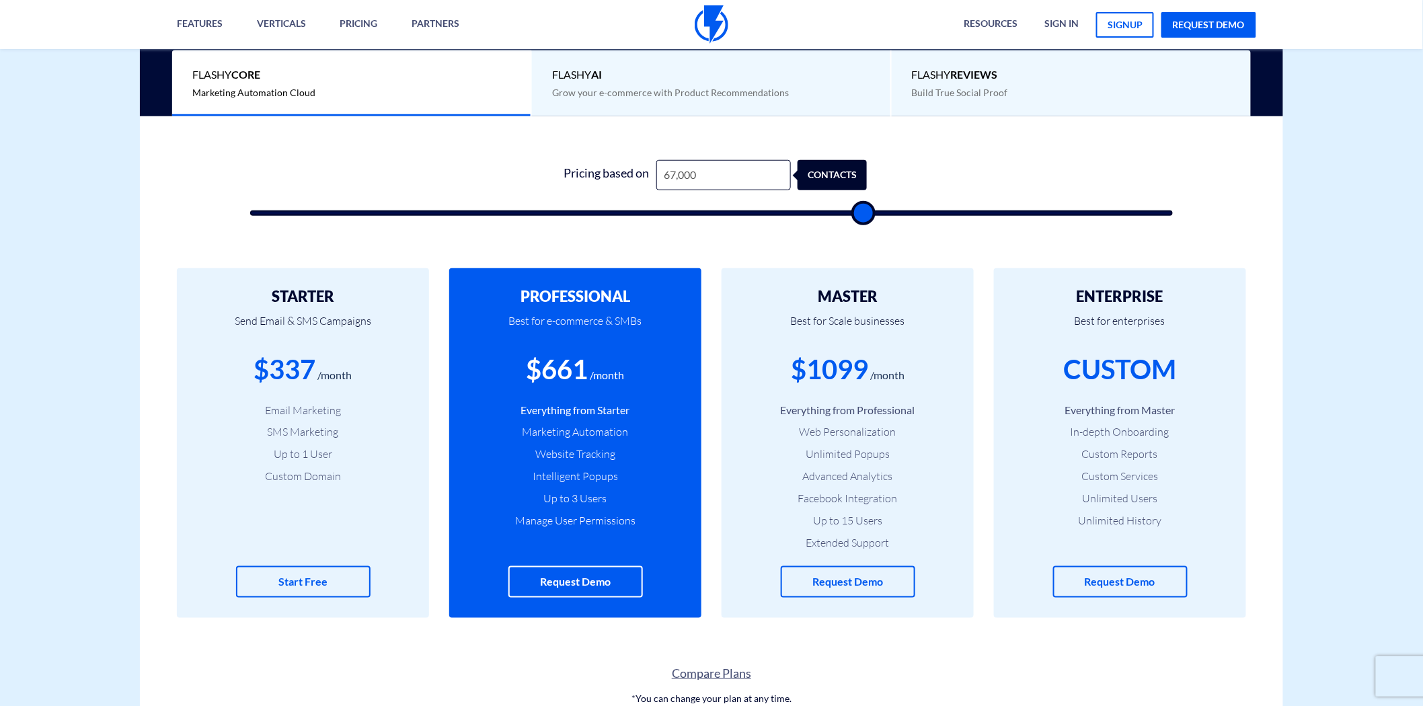
type input "66000"
type input "64,500"
type input "64500"
type input "63,500"
type input "63500"
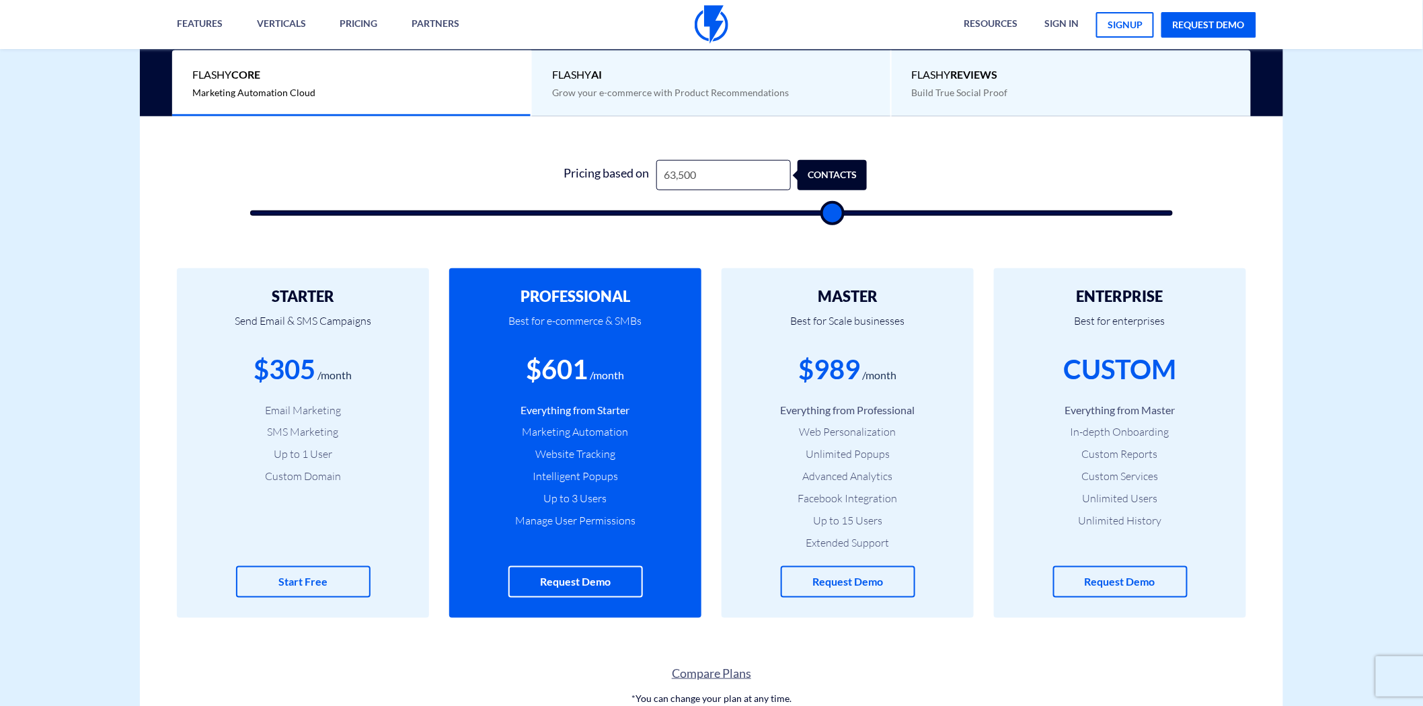
type input "62,000"
type input "62000"
type input "58,500"
type input "58500"
type input "51,500"
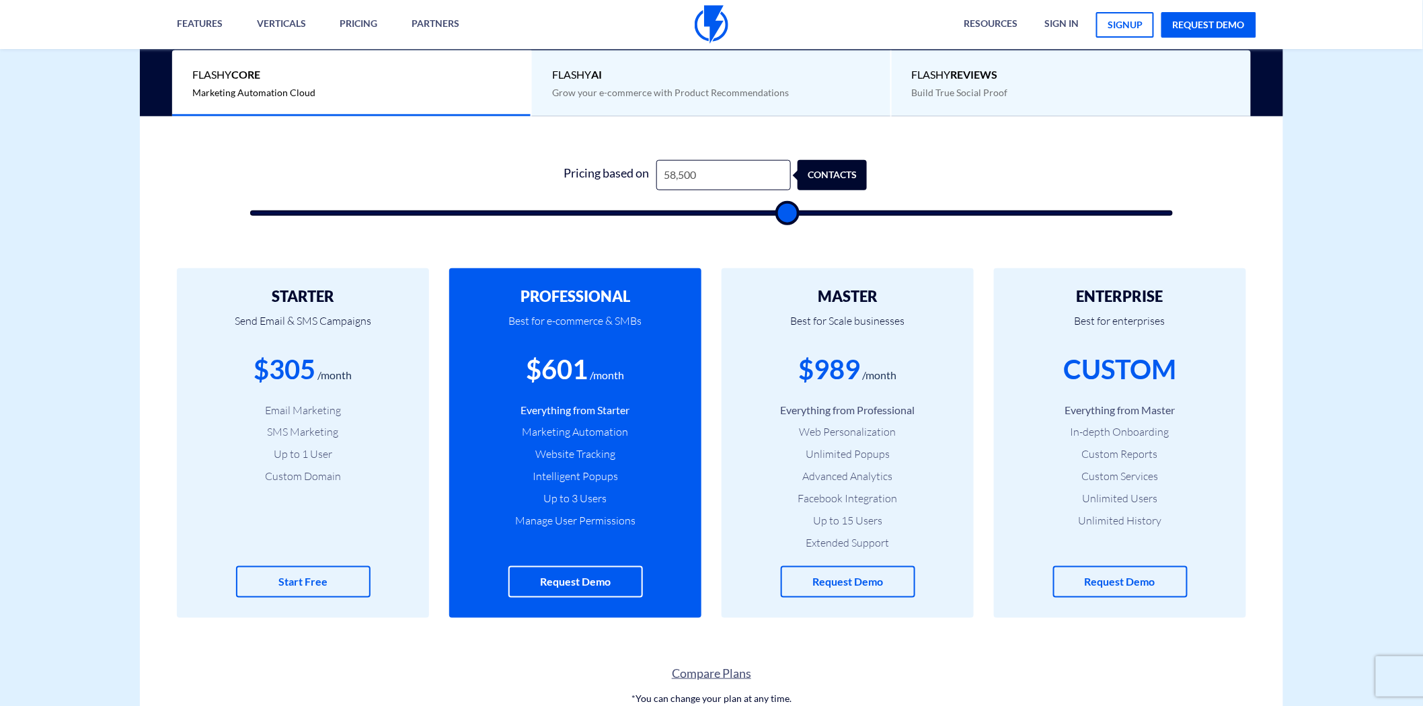
type input "51500"
type input "50,500"
type input "50500"
type input "50,000"
type input "50000"
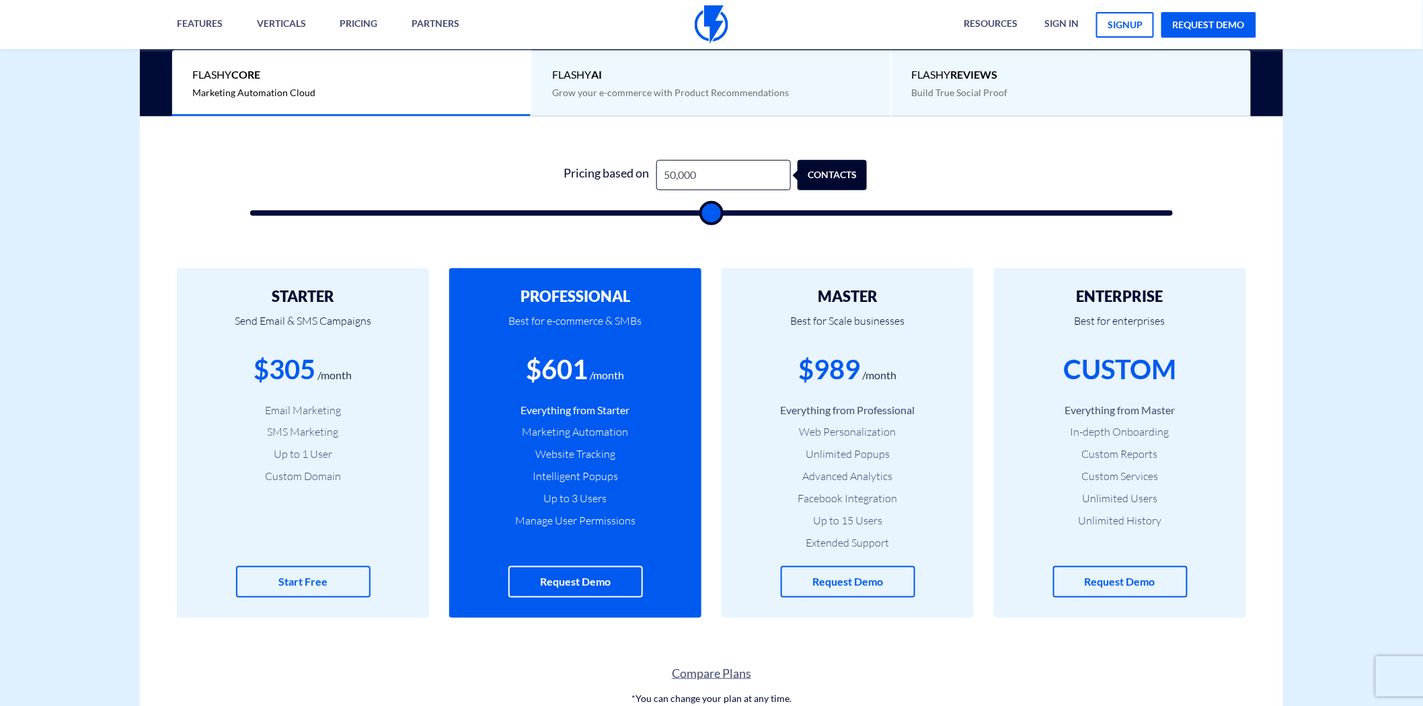
type input "49,000"
type input "49000"
type input "47,500"
type input "47500"
type input "46,000"
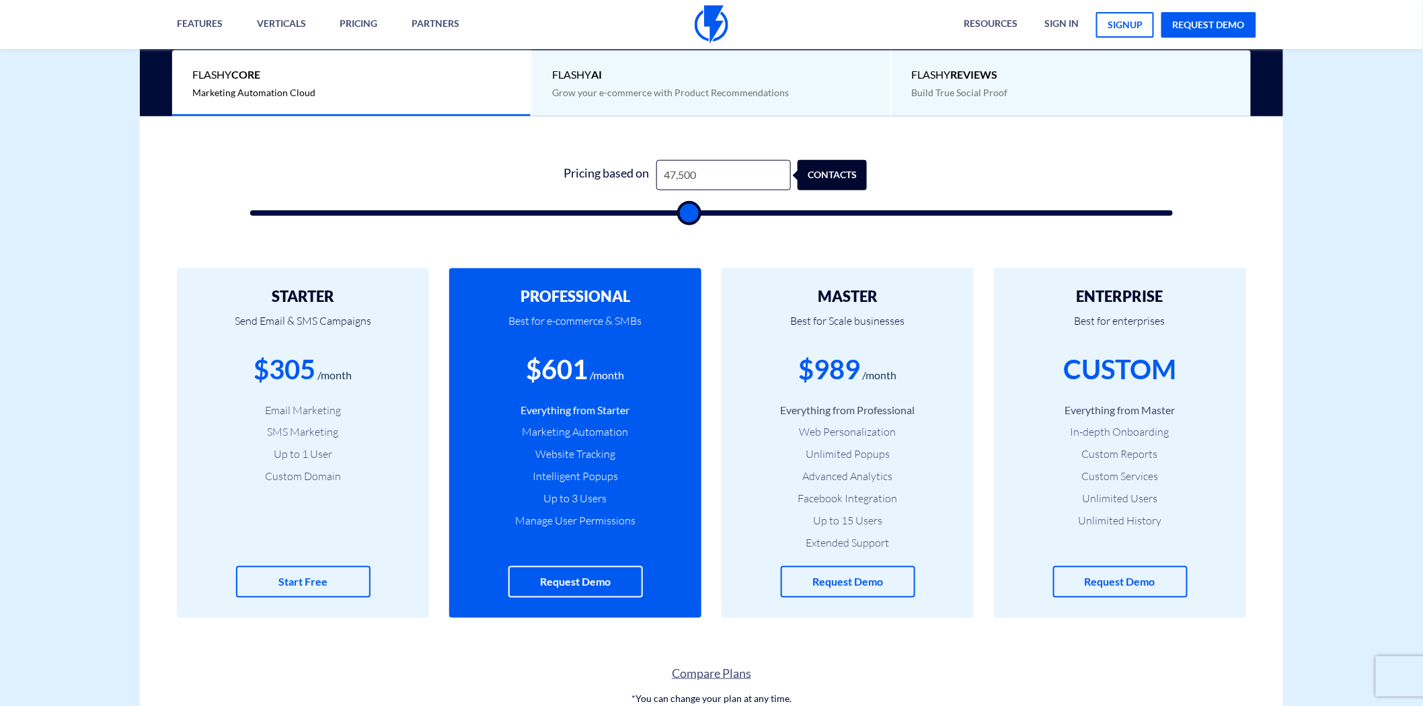
type input "46000"
type input "45,500"
type input "45500"
type input "44,500"
type input "44500"
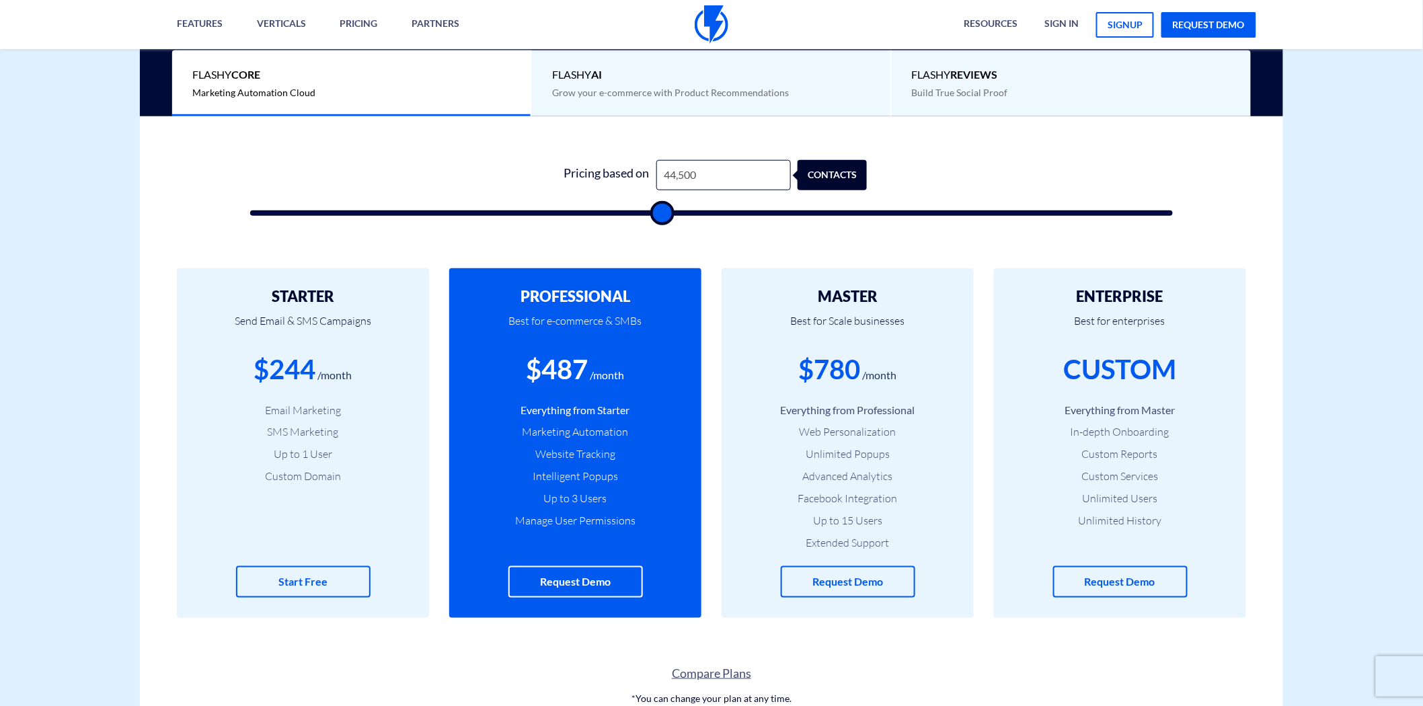
type input "43,500"
type input "43500"
type input "42,500"
type input "42500"
type input "41,500"
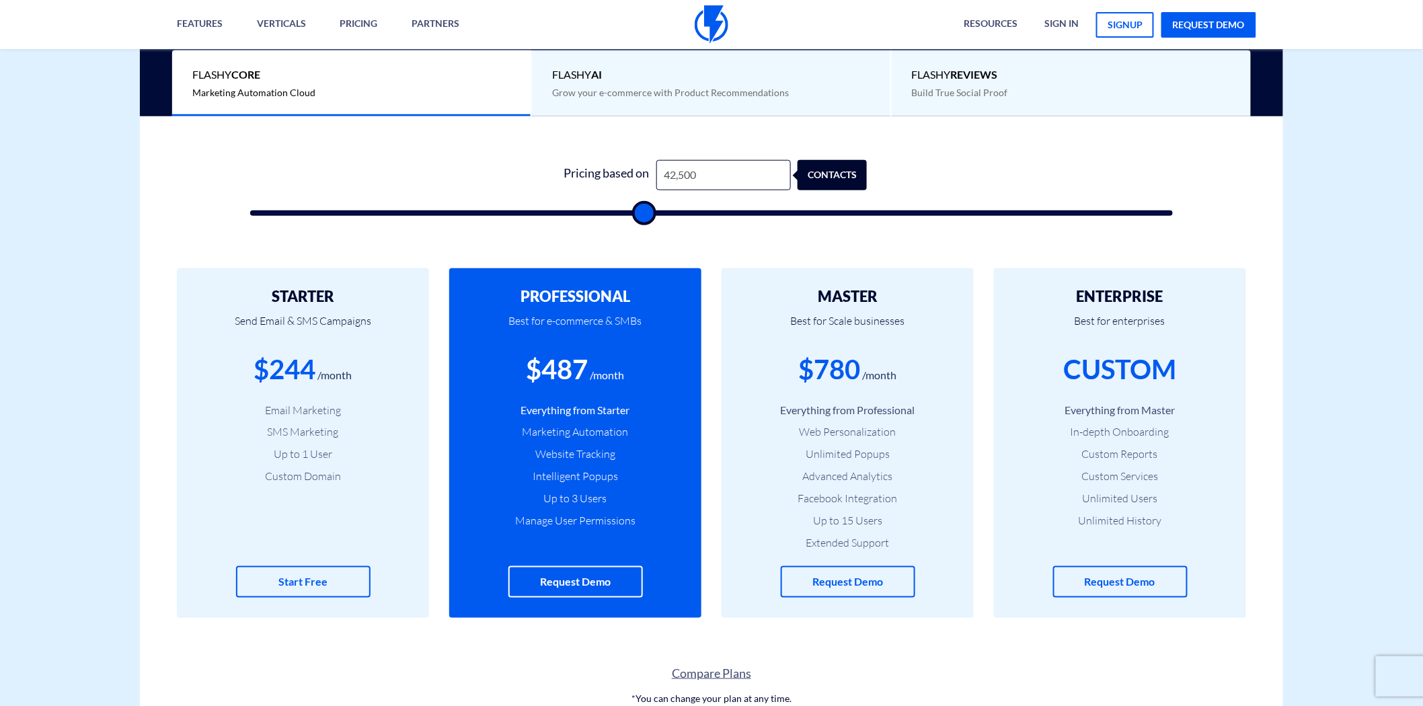
type input "41500"
type input "38,500"
type input "38500"
type input "37,000"
type input "37000"
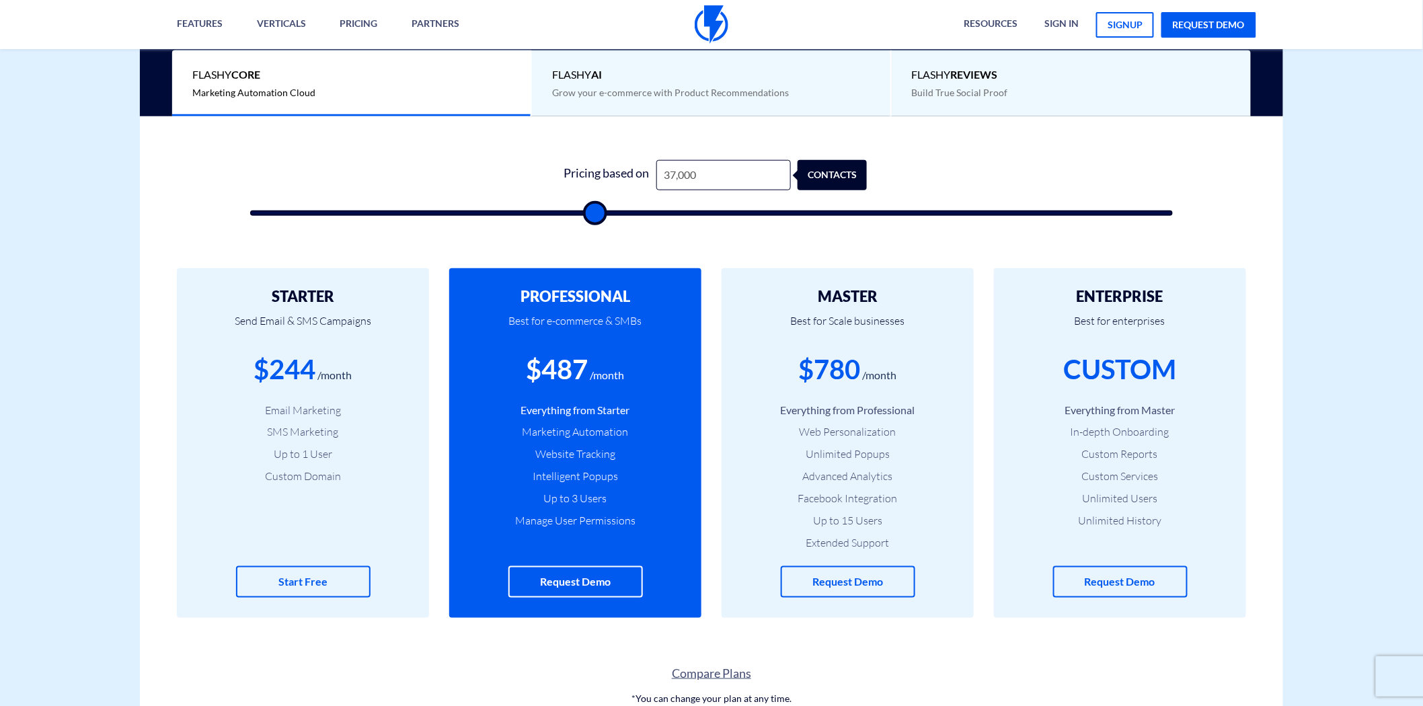
type input "35,000"
type input "35000"
type input "33,500"
type input "33500"
type input "32,500"
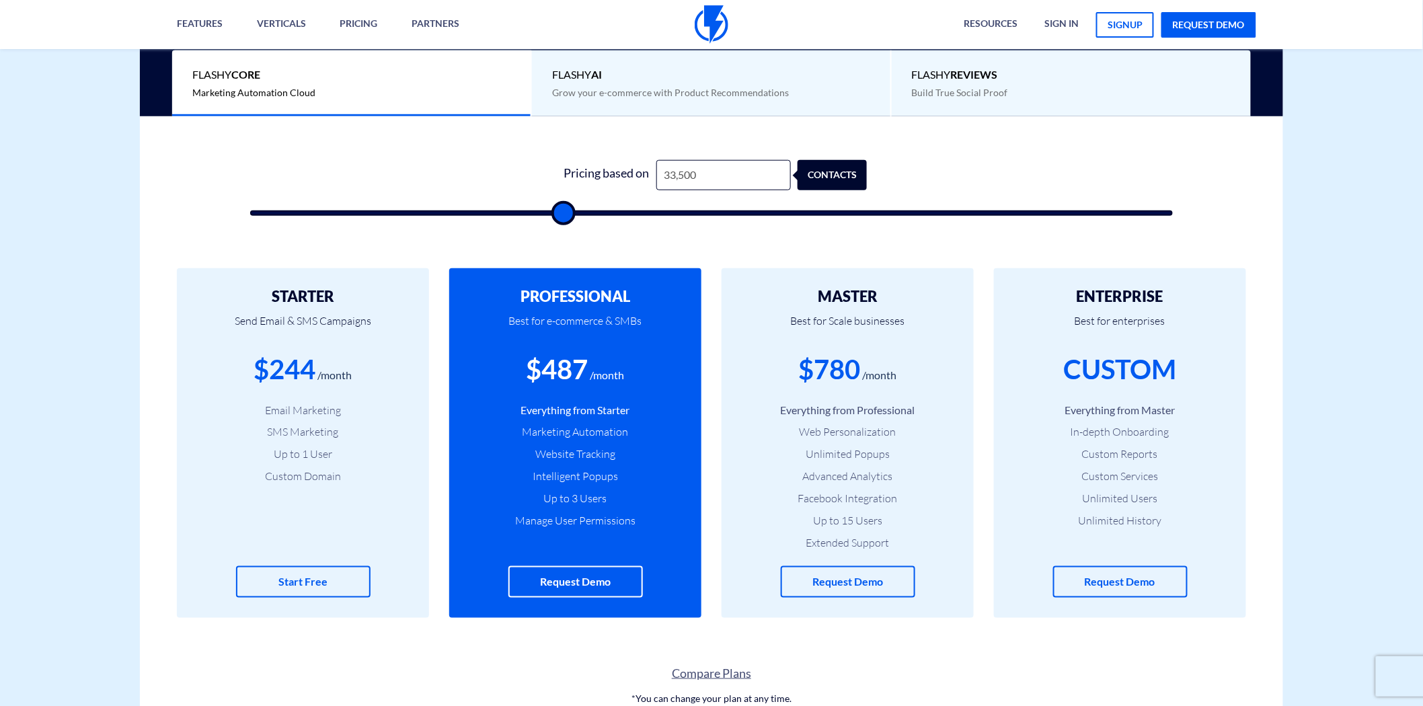
type input "32500"
type input "32,000"
type input "32000"
type input "31,500"
type input "31500"
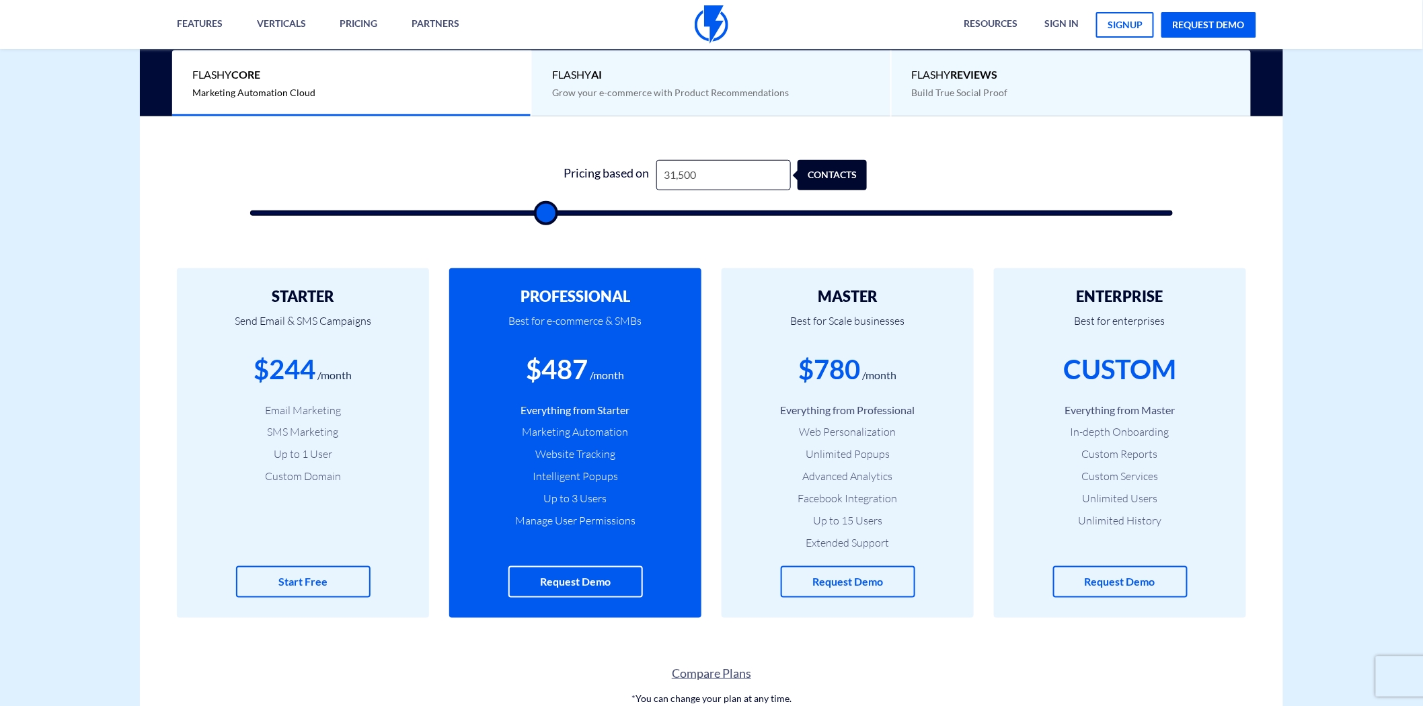
type input "31,000"
type input "31000"
type input "30,500"
drag, startPoint x: 276, startPoint y: 212, endPoint x: 534, endPoint y: 227, distance: 258.1
type input "30500"
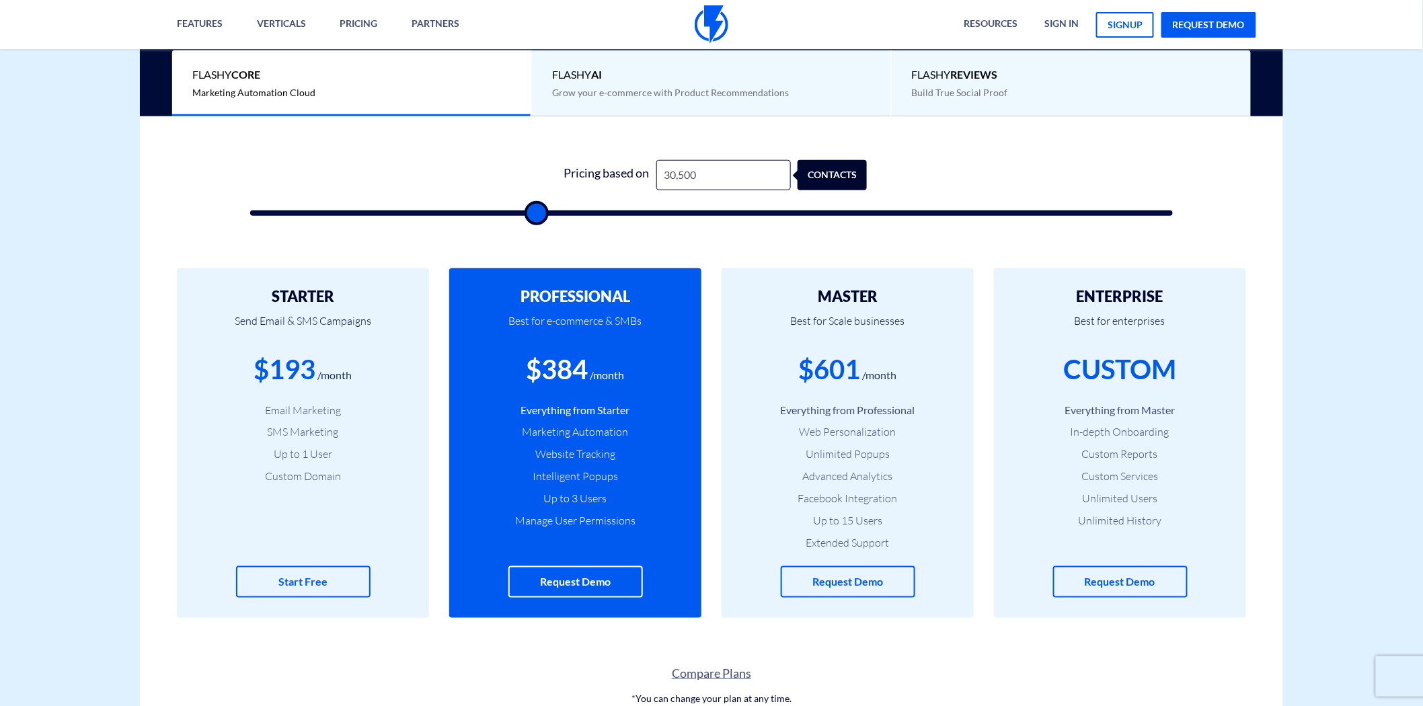
click at [534, 216] on input "range" at bounding box center [711, 213] width 923 height 5
type input "29,500"
type input "29500"
type input "28,000"
type input "28000"
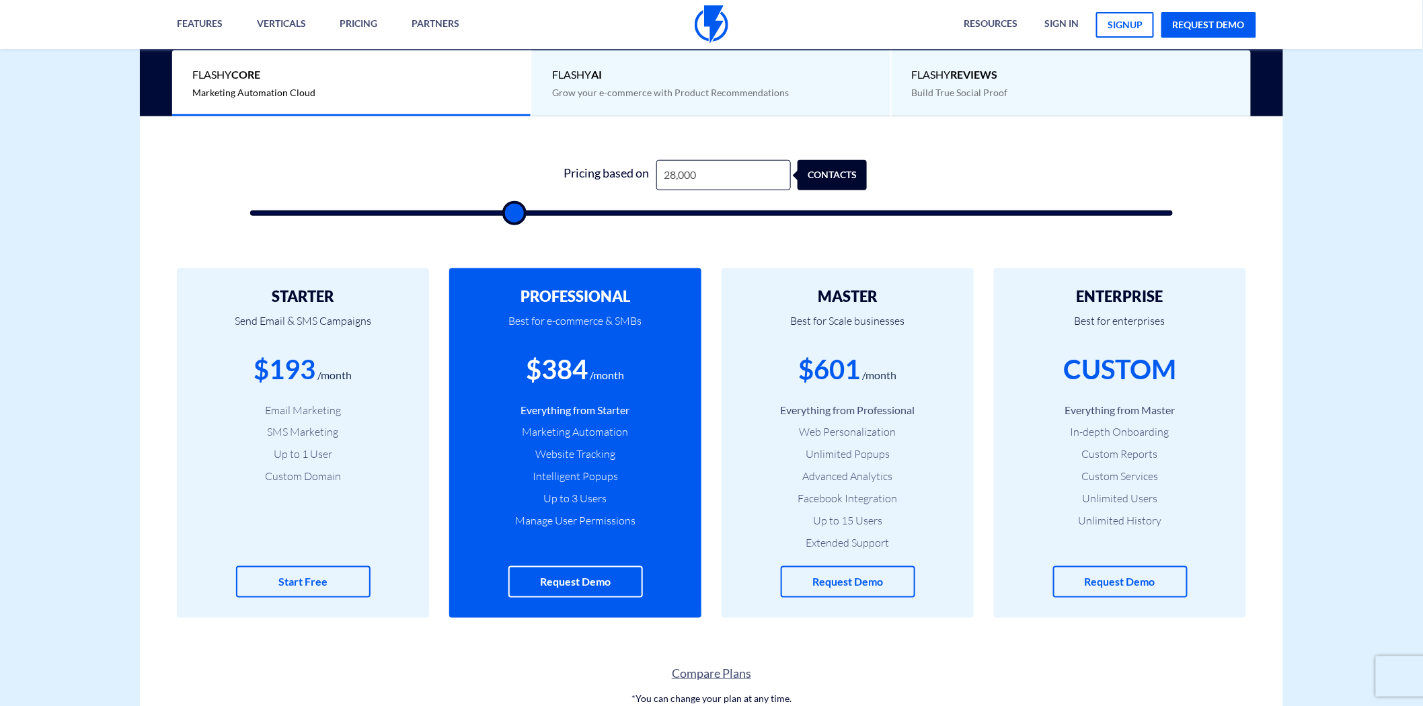
type input "26,000"
type input "26000"
type input "23,000"
type input "23000"
type input "21,000"
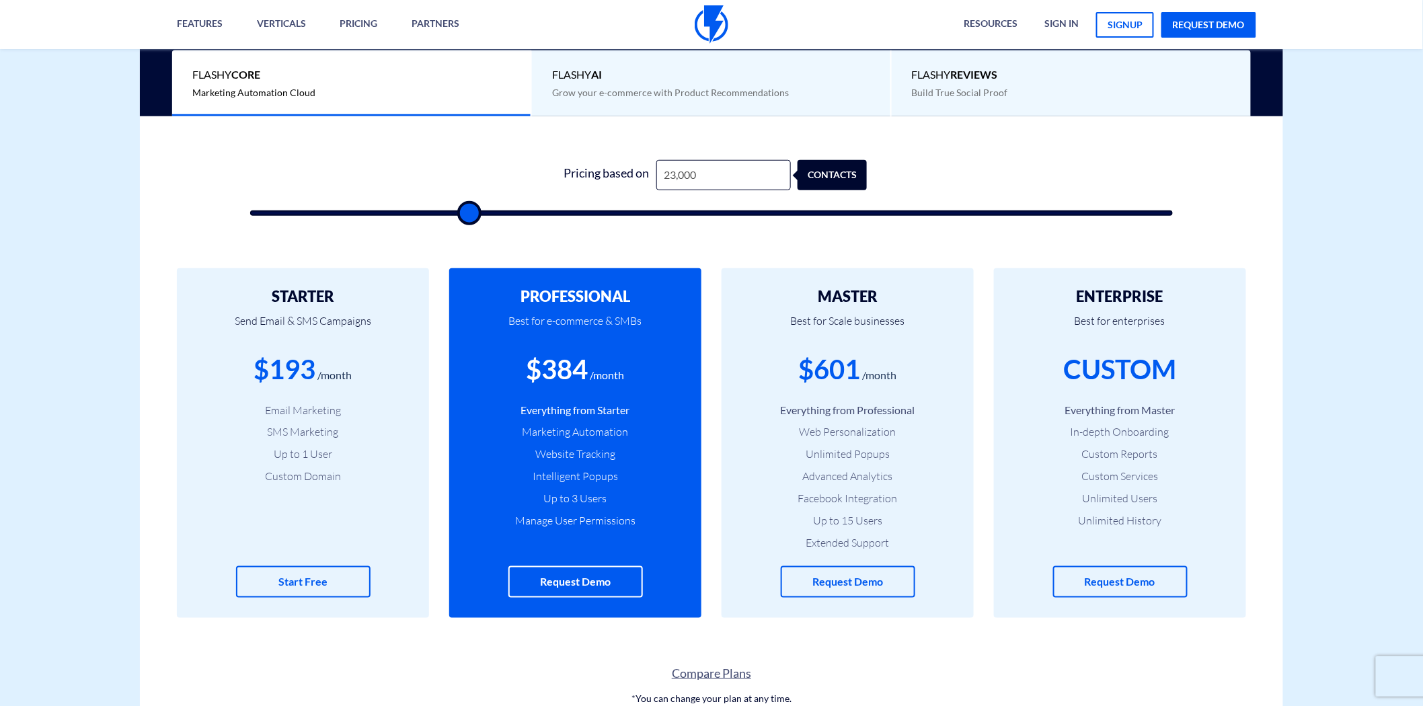
type input "21000"
type input "19,000"
type input "19000"
type input "16,000"
type input "16000"
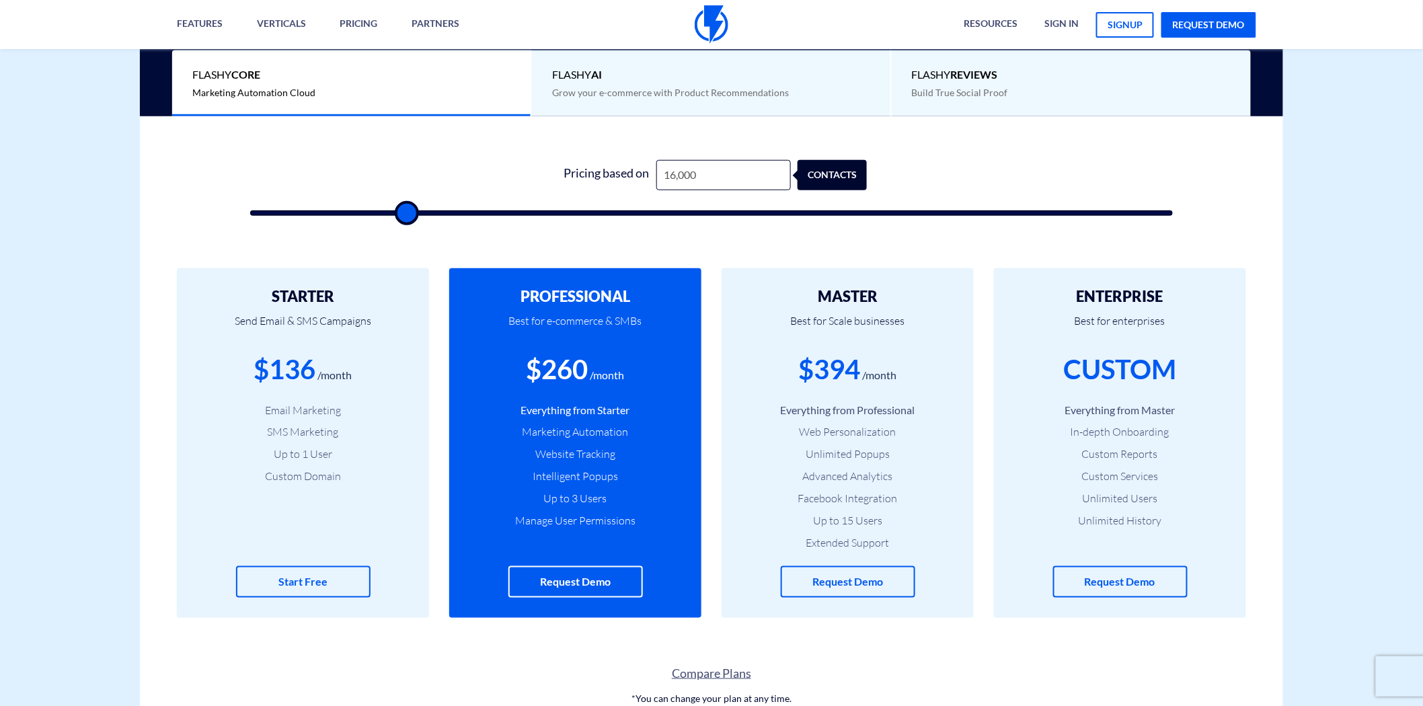
type input "15,000"
type input "15000"
type input "13,500"
type input "13500"
type input "5,000"
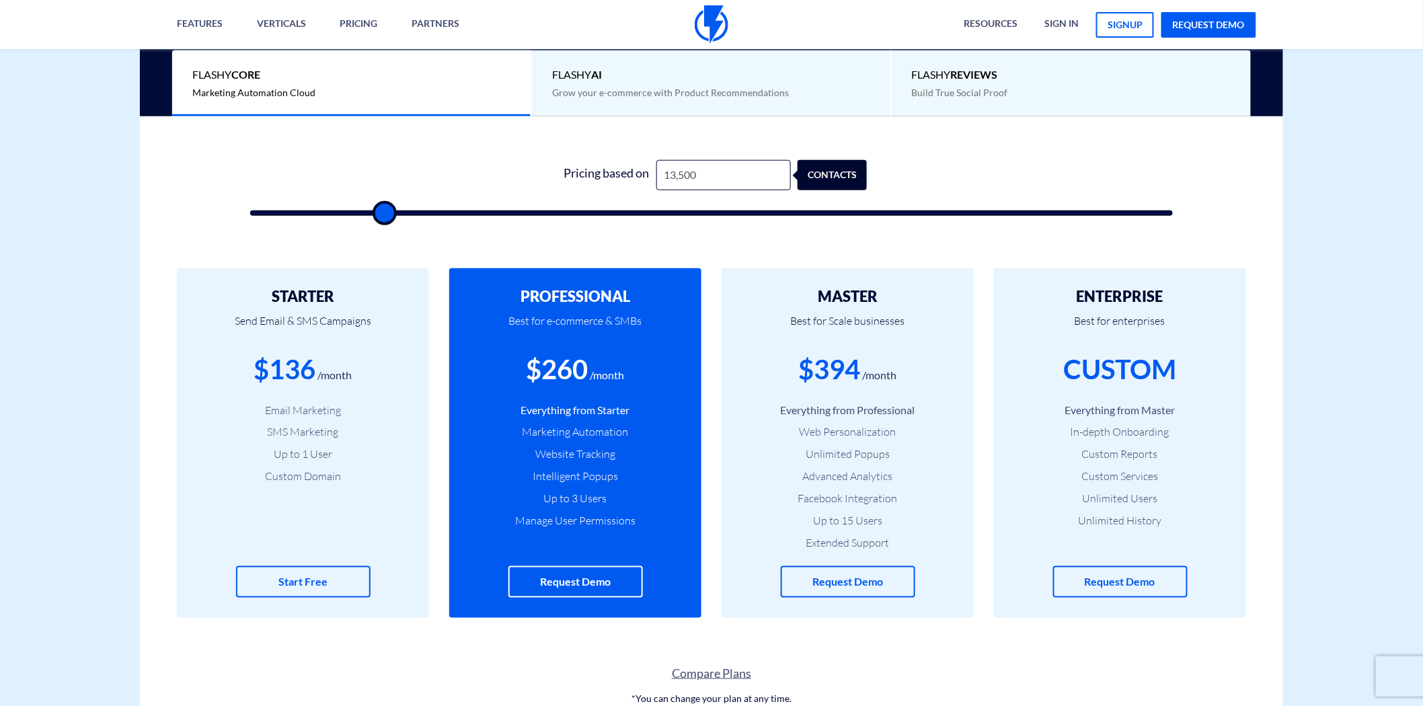
type input "5000"
type input "3,000"
type input "3000"
drag, startPoint x: 534, startPoint y: 216, endPoint x: 212, endPoint y: 217, distance: 322.2
click at [250, 216] on input "range" at bounding box center [711, 213] width 923 height 5
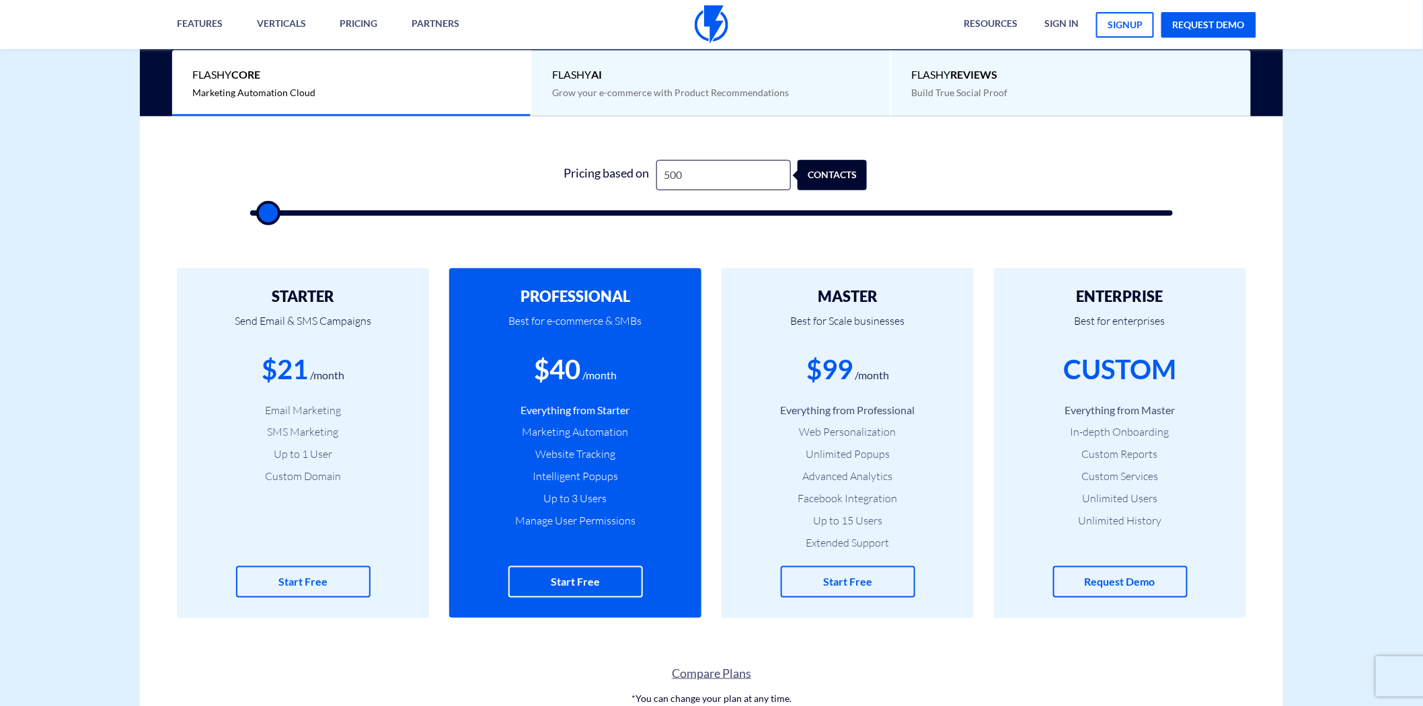
click at [852, 297] on h2 "MASTER" at bounding box center [848, 297] width 212 height 16
click at [848, 300] on h2 "MASTER" at bounding box center [848, 297] width 212 height 16
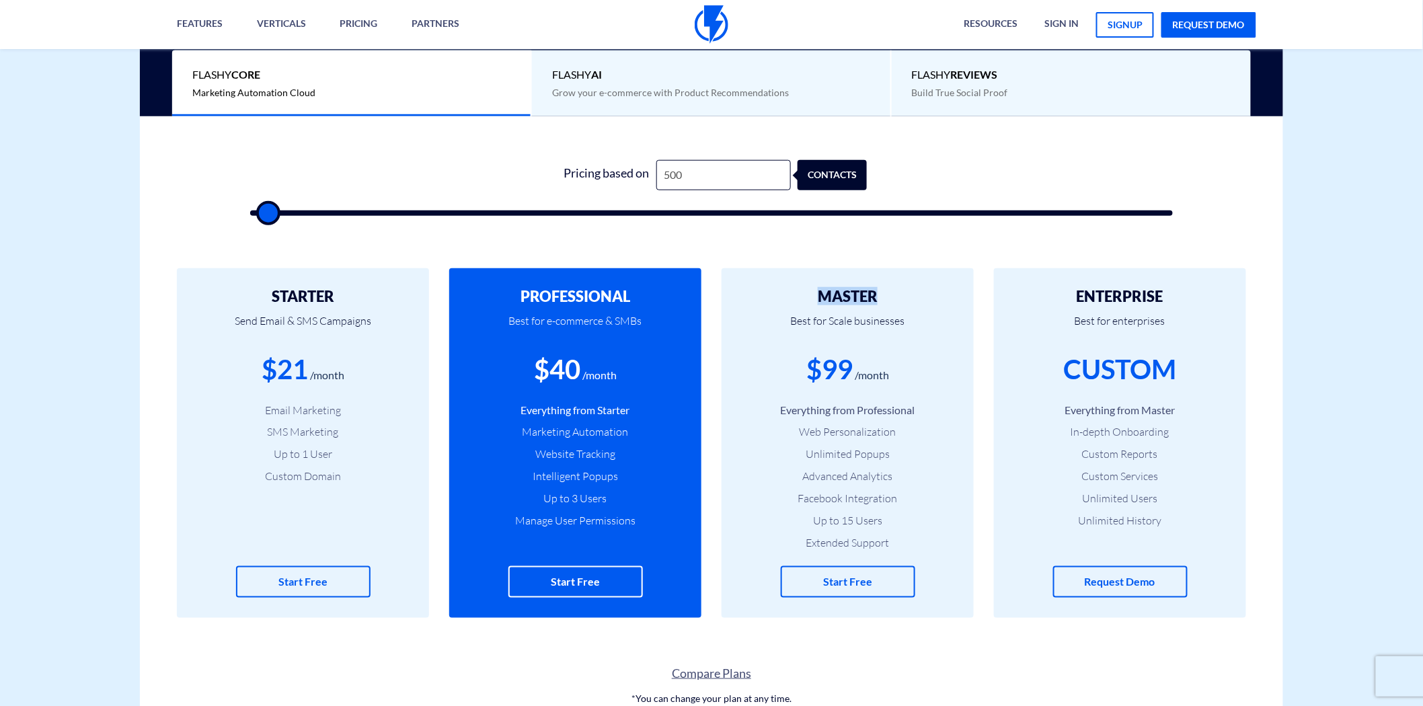
click at [848, 296] on h2 "MASTER" at bounding box center [848, 297] width 212 height 16
click at [846, 296] on h2 "MASTER" at bounding box center [848, 297] width 212 height 16
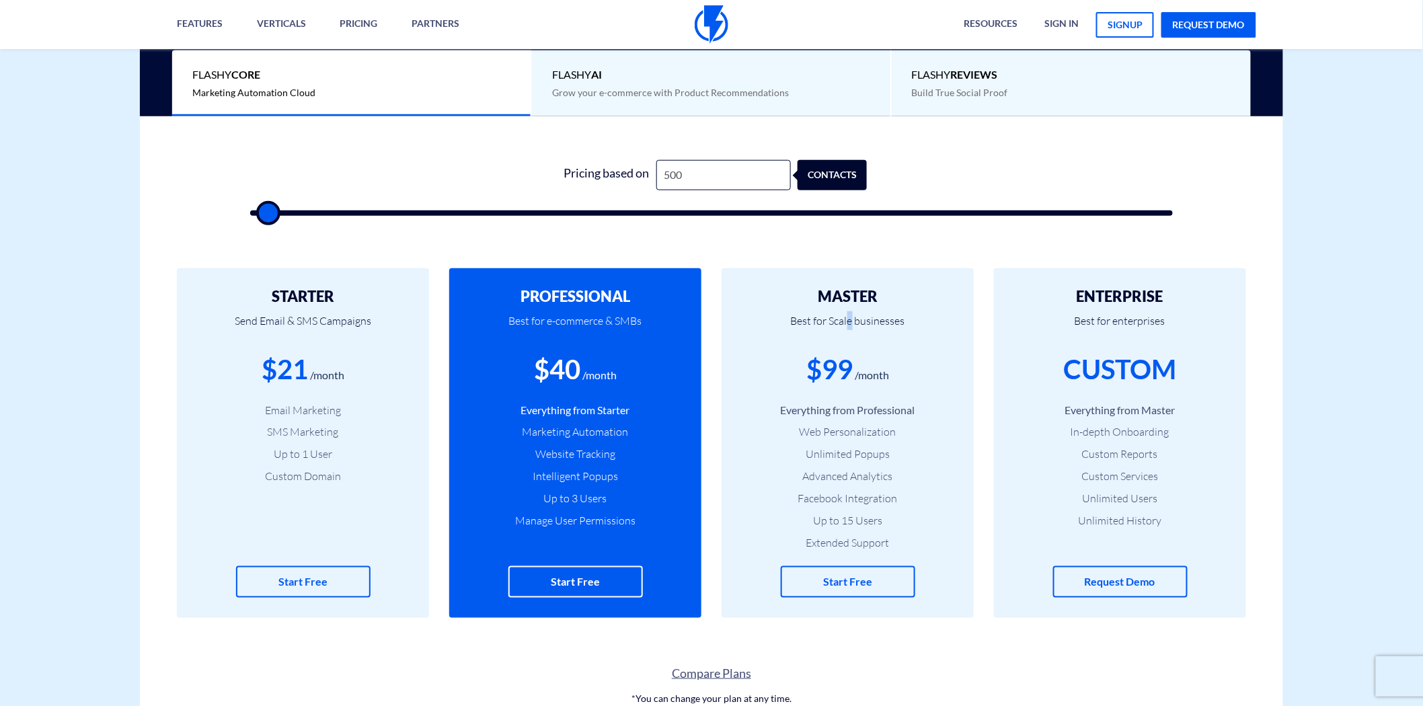
click at [851, 320] on p "Best for Scale businesses" at bounding box center [848, 328] width 212 height 46
click at [849, 299] on h2 "MASTER" at bounding box center [848, 297] width 212 height 16
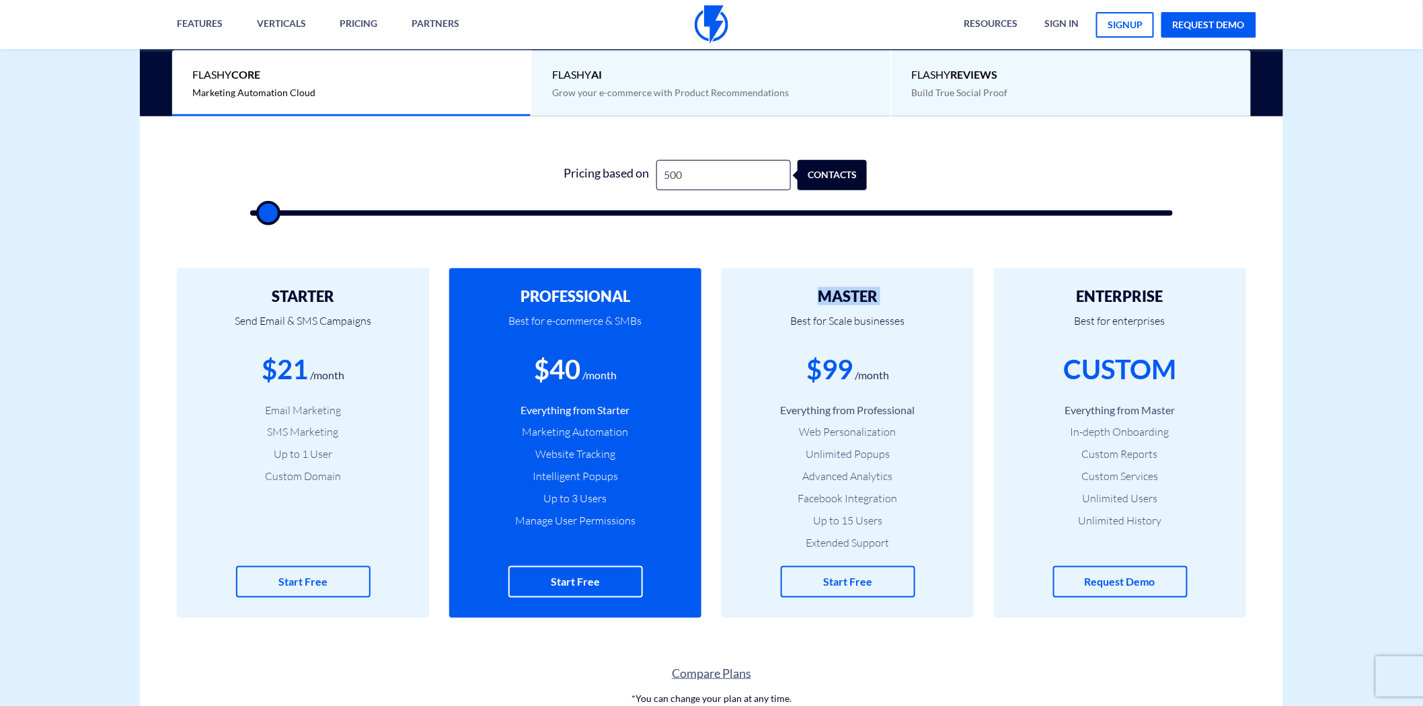
click at [849, 299] on h2 "MASTER" at bounding box center [848, 297] width 212 height 16
click at [848, 319] on p "Best for Scale businesses" at bounding box center [848, 328] width 212 height 46
click at [846, 299] on h2 "MASTER" at bounding box center [848, 297] width 212 height 16
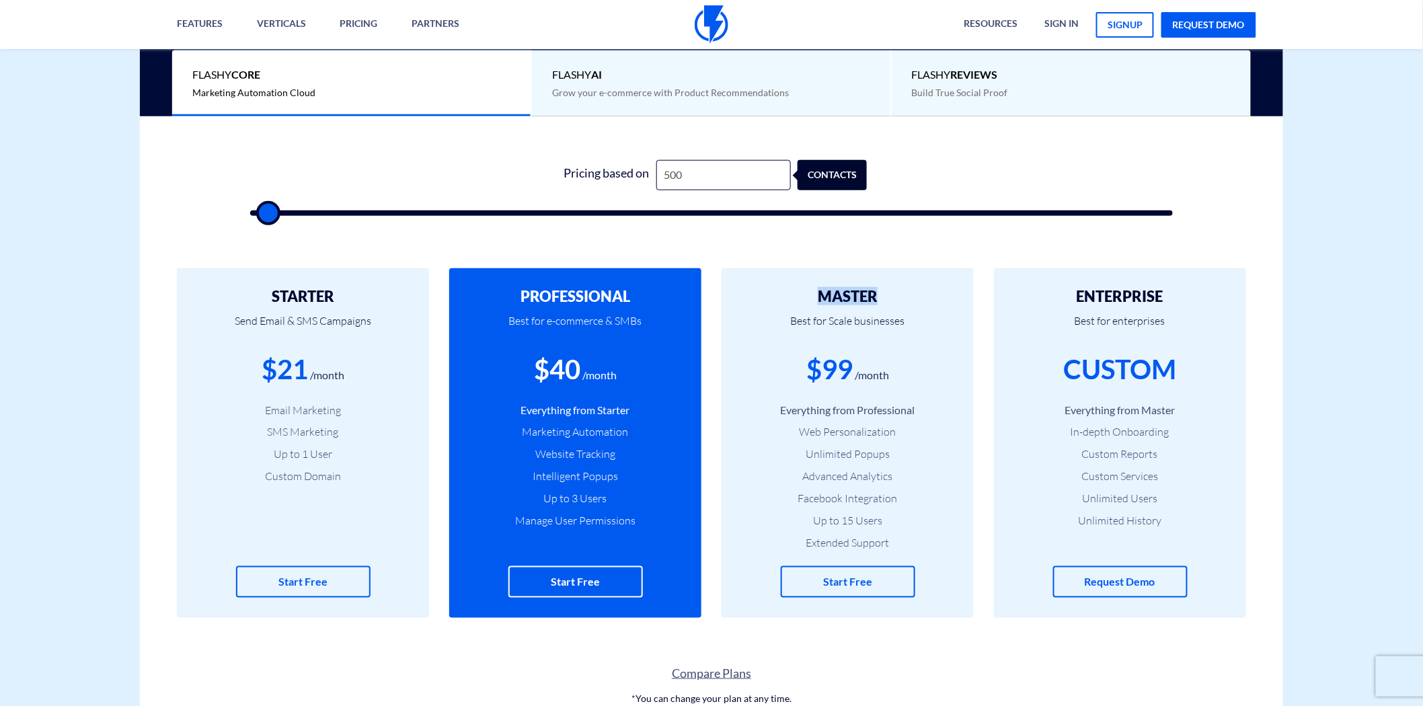
click at [846, 299] on h2 "MASTER" at bounding box center [848, 297] width 212 height 16
click at [841, 320] on p "Best for Scale businesses" at bounding box center [848, 328] width 212 height 46
click at [839, 320] on p "Best for Scale businesses" at bounding box center [848, 328] width 212 height 46
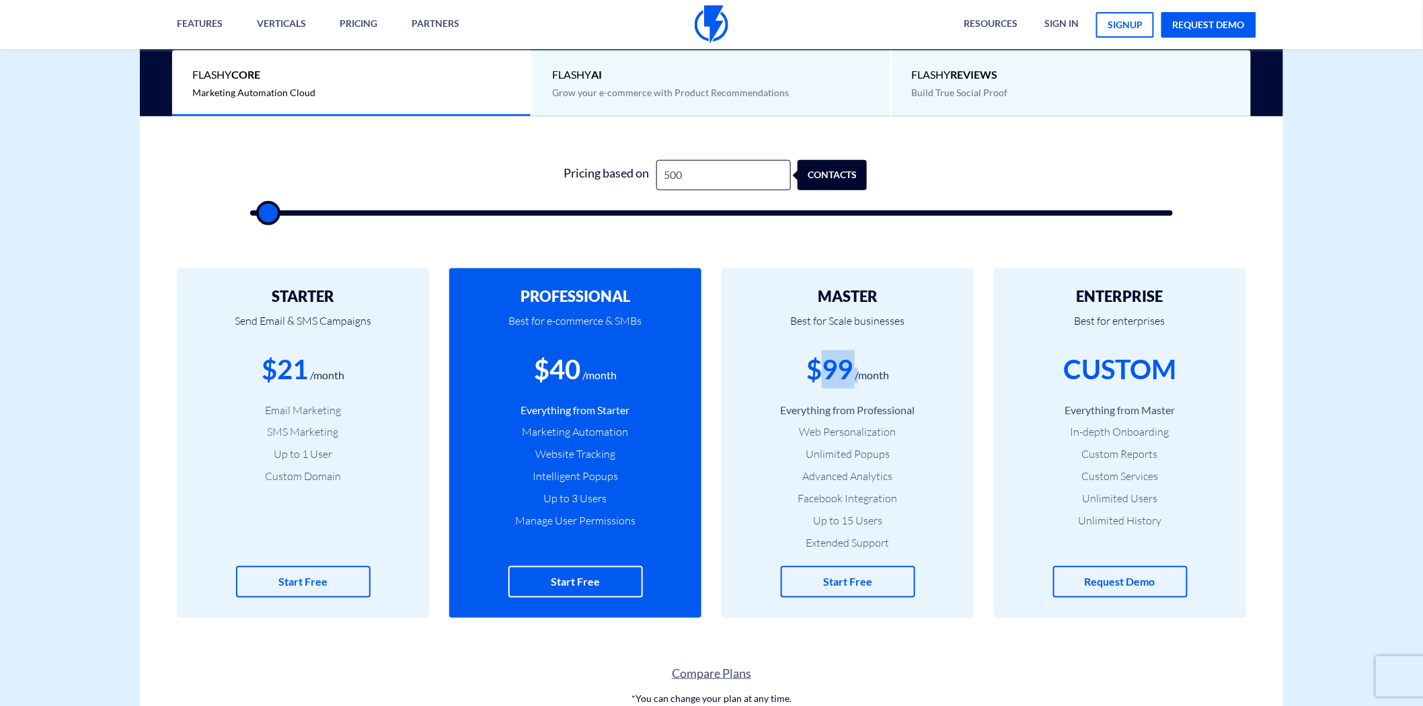
drag, startPoint x: 823, startPoint y: 371, endPoint x: 858, endPoint y: 368, distance: 34.4
click at [858, 368] on div "$99 /month" at bounding box center [848, 369] width 212 height 38
click at [864, 290] on h2 "MASTER" at bounding box center [848, 297] width 212 height 16
